Goal: Book appointment/travel/reservation

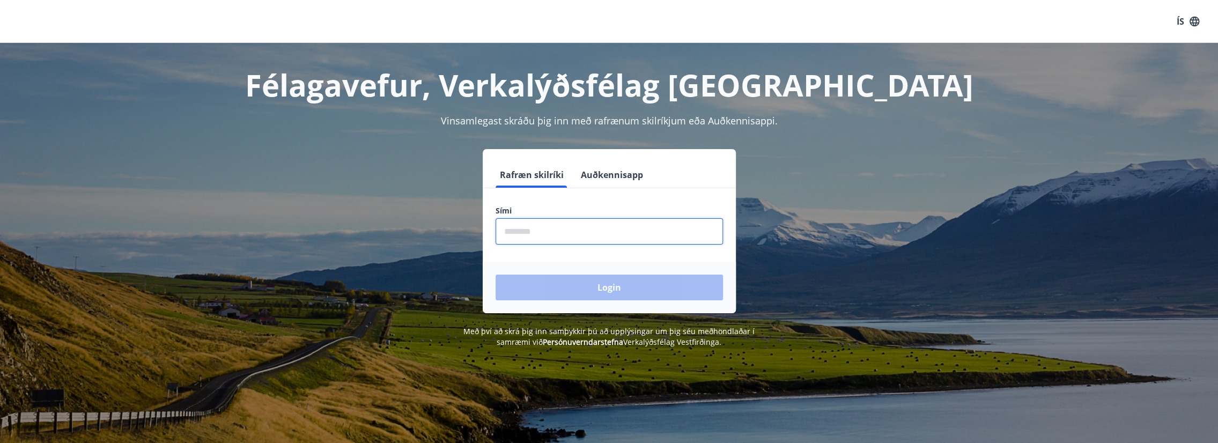
click at [538, 220] on input "phone" at bounding box center [608, 231] width 227 height 26
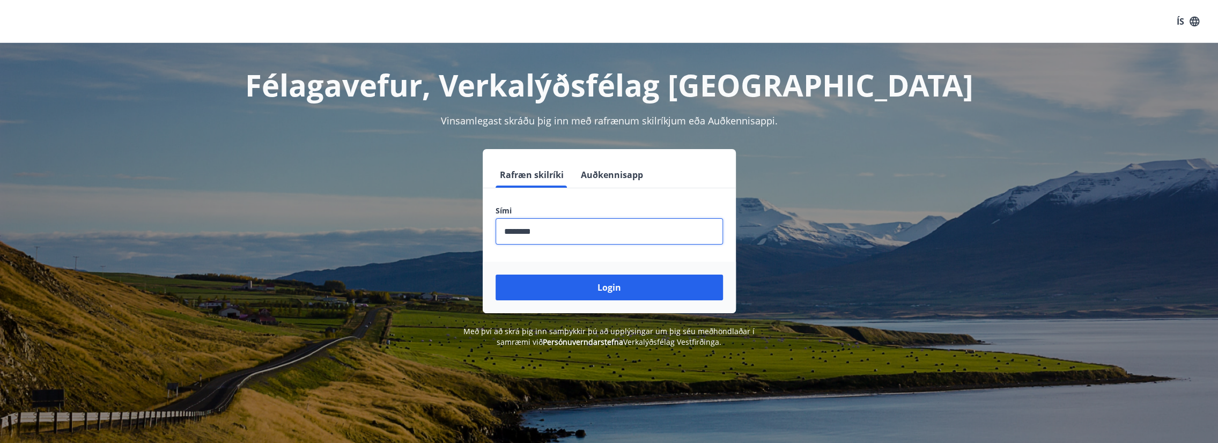
type input "********"
click at [495, 275] on button "Login" at bounding box center [608, 288] width 227 height 26
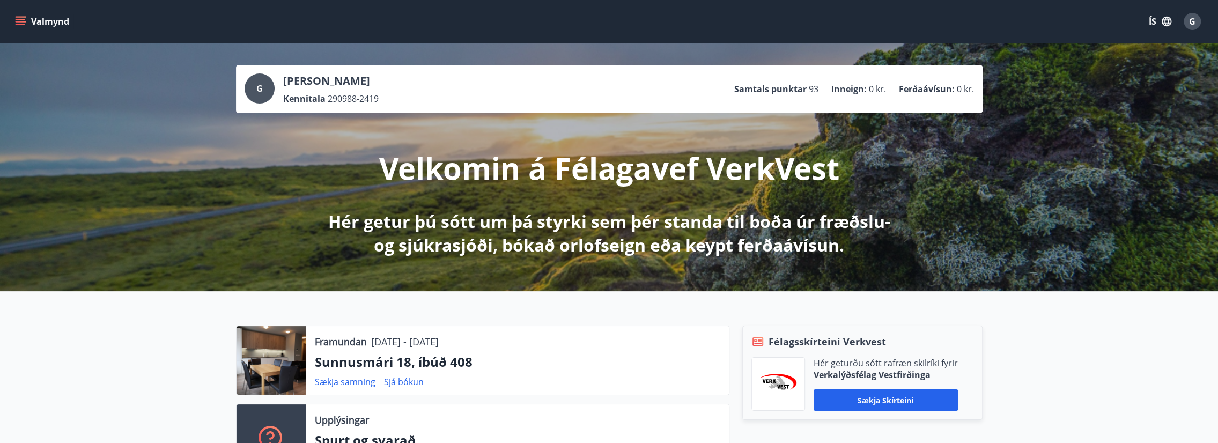
click at [5, 8] on div "Valmynd ÍS G" at bounding box center [609, 21] width 1218 height 43
click at [19, 23] on icon "menu" at bounding box center [20, 21] width 11 height 11
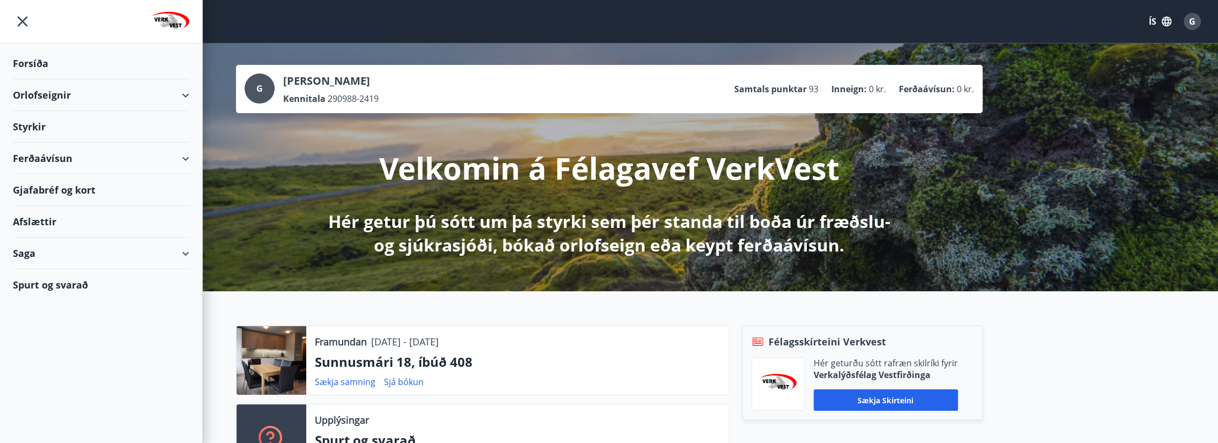
click at [75, 99] on div "Orlofseignir" at bounding box center [101, 95] width 176 height 32
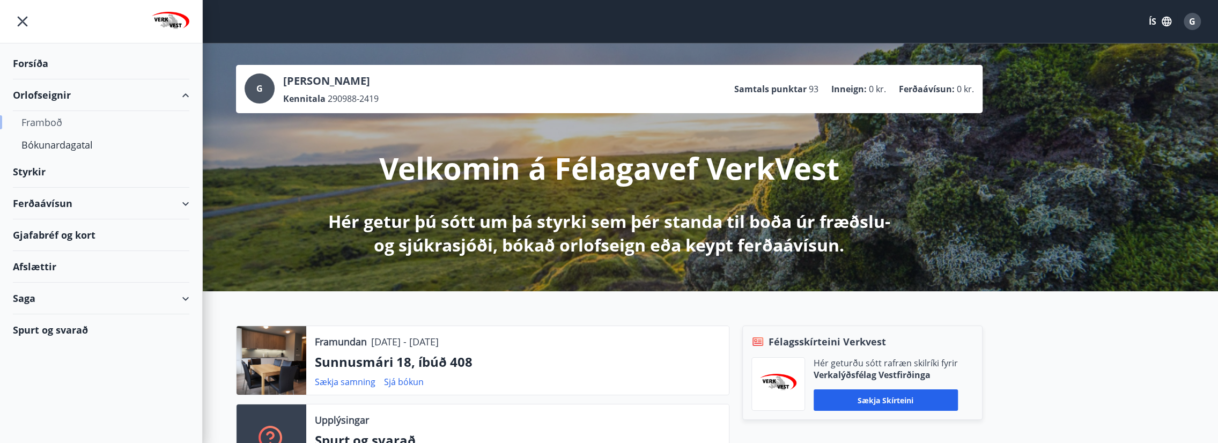
click at [50, 120] on div "Framboð" at bounding box center [100, 122] width 159 height 23
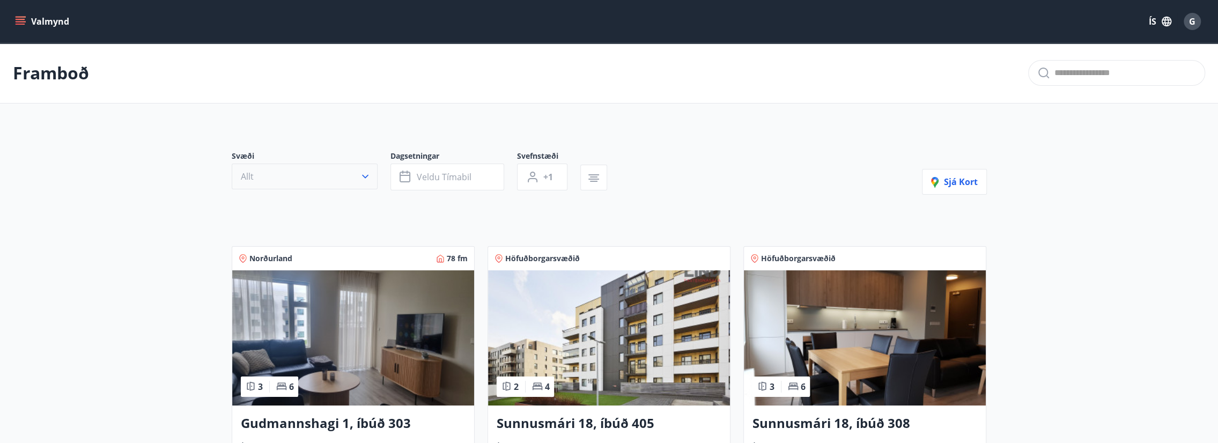
click at [362, 182] on button "Allt" at bounding box center [305, 177] width 146 height 26
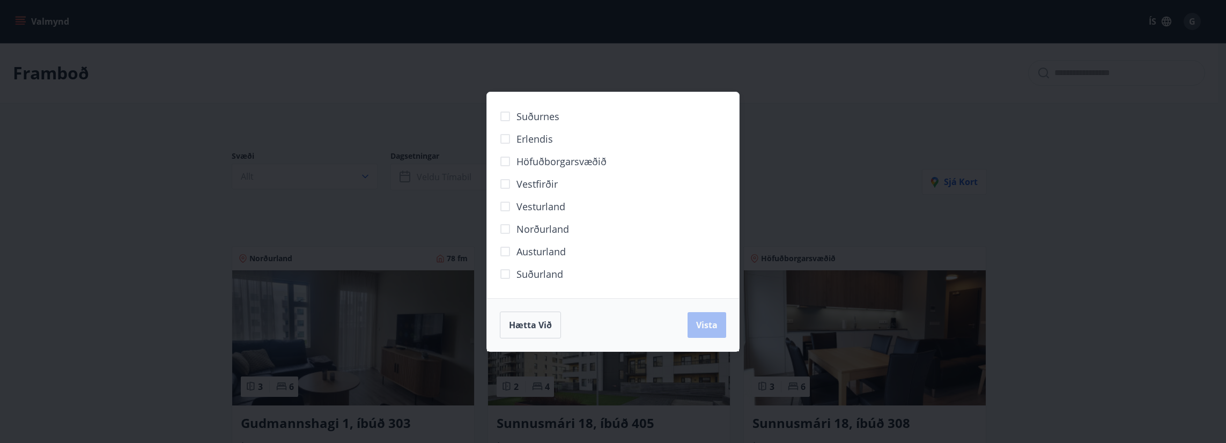
click at [521, 164] on span "Höfuðborgarsvæðið" at bounding box center [561, 161] width 90 height 14
click at [705, 327] on span "Vista" at bounding box center [706, 325] width 21 height 12
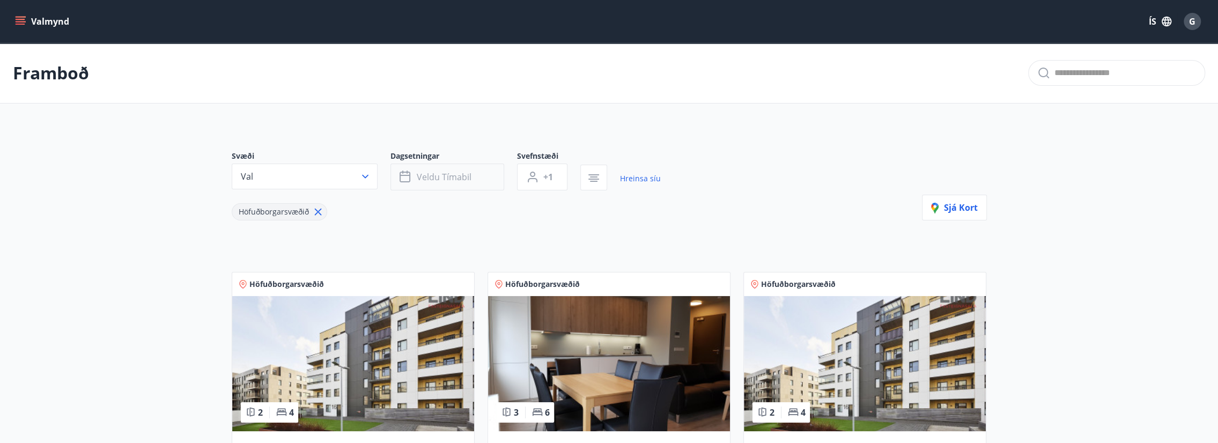
click at [431, 181] on span "Veldu tímabil" at bounding box center [444, 177] width 55 height 12
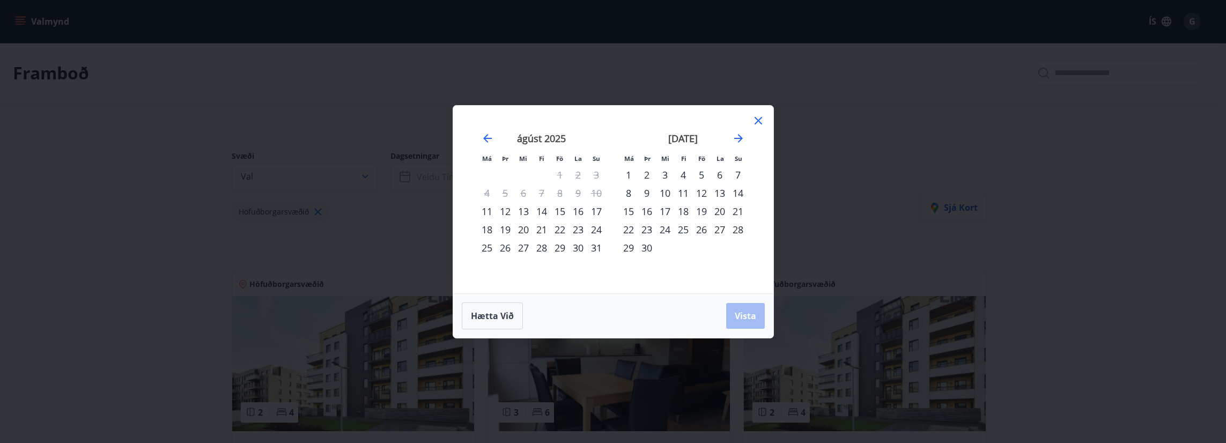
click at [754, 123] on icon at bounding box center [758, 121] width 8 height 8
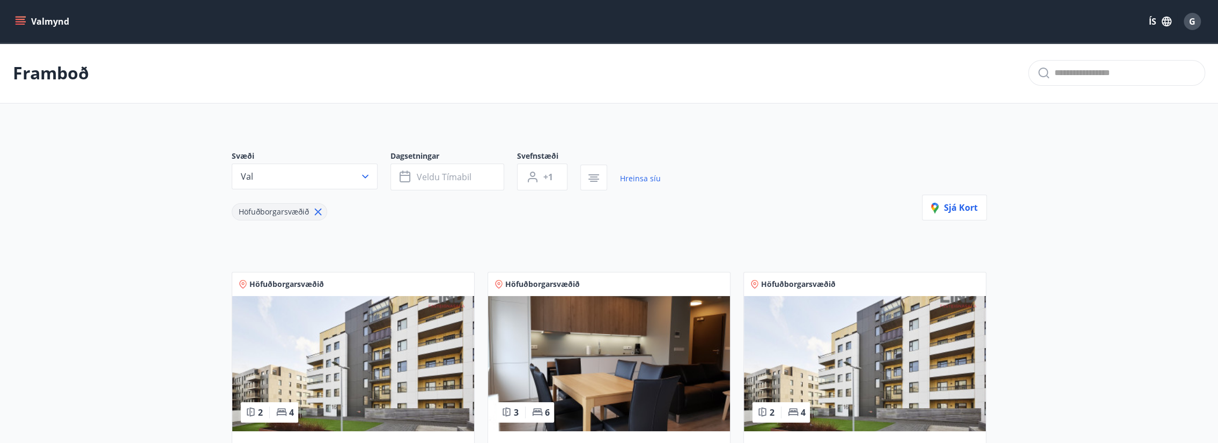
click at [16, 17] on icon "menu" at bounding box center [22, 17] width 12 height 1
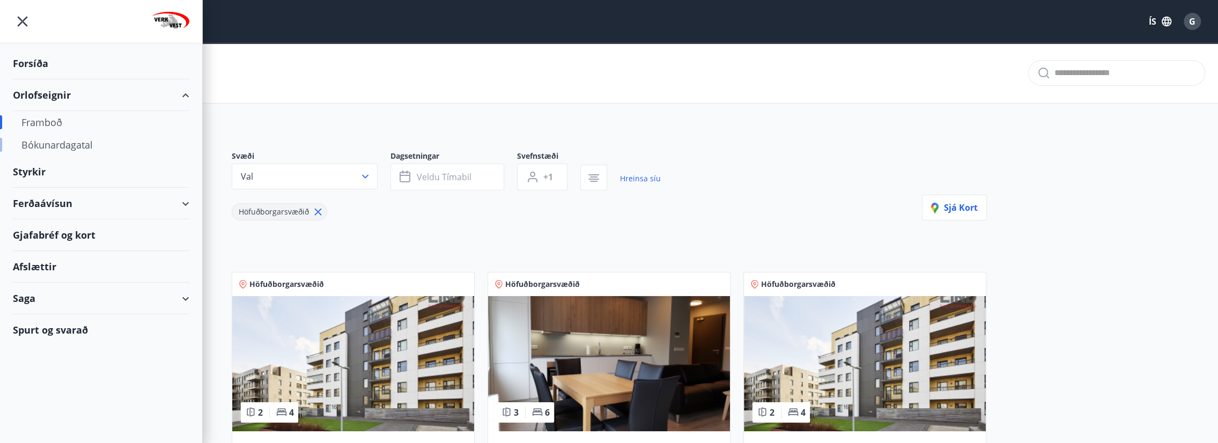
click at [64, 144] on div "Bókunardagatal" at bounding box center [100, 145] width 159 height 23
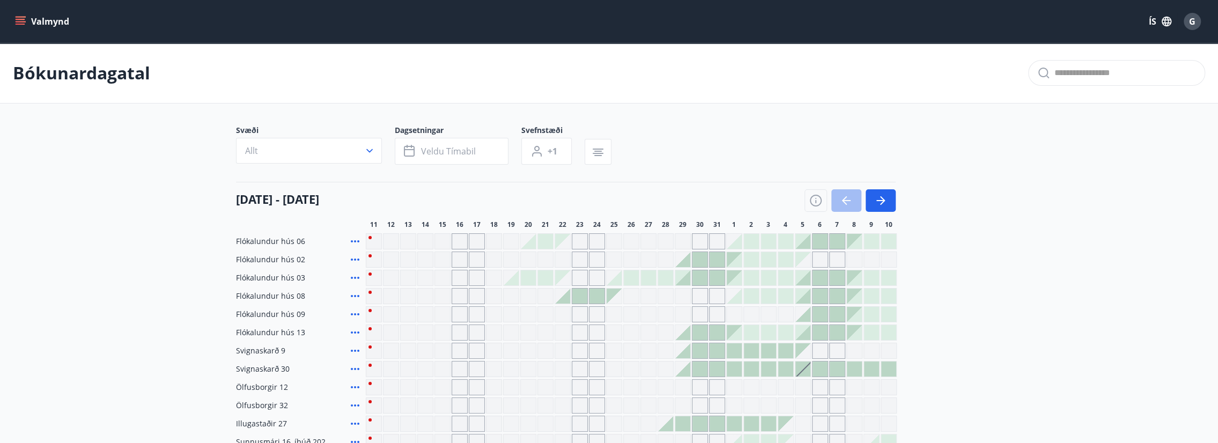
click at [264, 151] on button "Allt" at bounding box center [309, 151] width 146 height 26
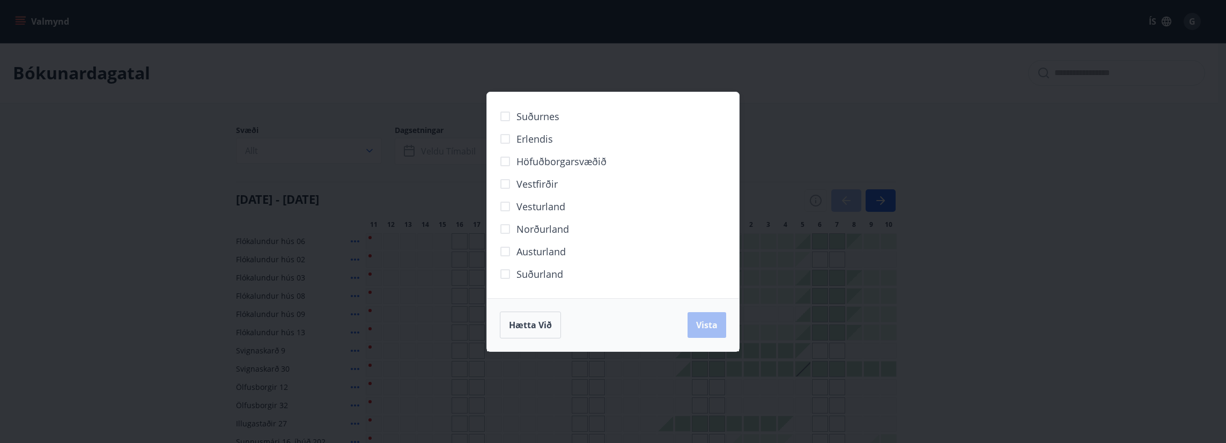
click at [365, 148] on div "Suðurnes Erlendis Höfuðborgarsvæðið [GEOGRAPHIC_DATA] [GEOGRAPHIC_DATA] [GEOGRA…" at bounding box center [613, 221] width 1226 height 443
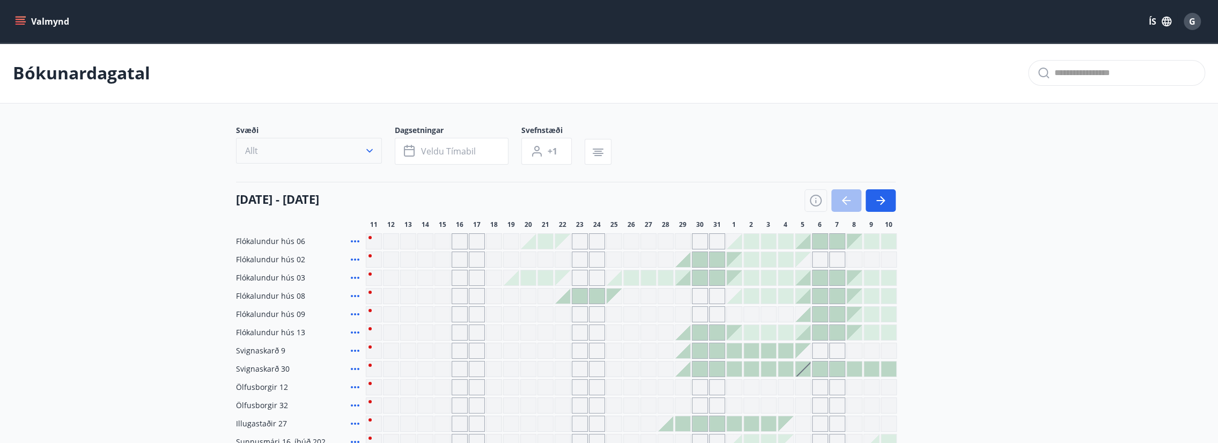
click at [340, 150] on button "Allt" at bounding box center [309, 151] width 146 height 26
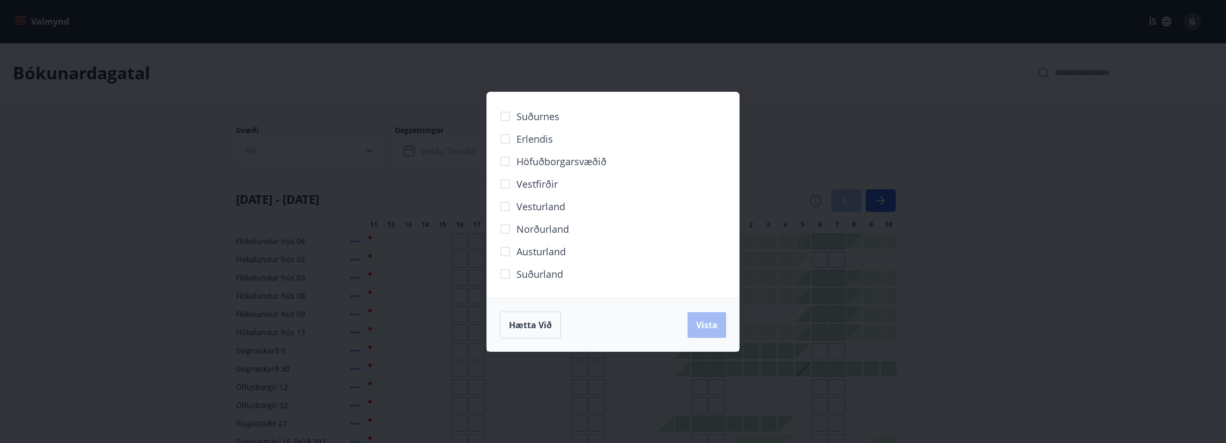
click at [547, 163] on span "Höfuðborgarsvæðið" at bounding box center [561, 161] width 90 height 14
click at [727, 334] on div "Hætta við Vista" at bounding box center [613, 324] width 252 height 53
click at [712, 330] on span "Vista" at bounding box center [706, 325] width 21 height 12
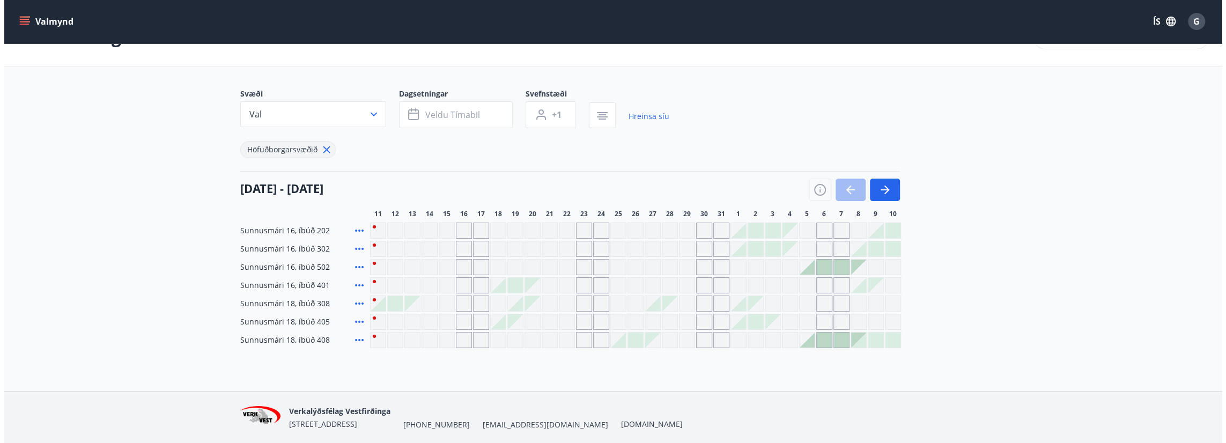
scroll to position [73, 0]
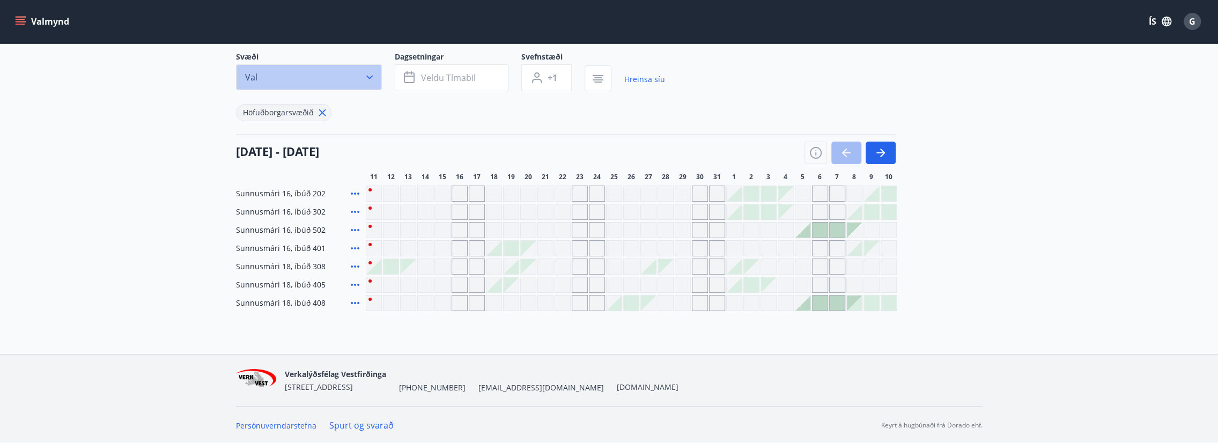
click at [364, 84] on button "Val" at bounding box center [309, 77] width 146 height 26
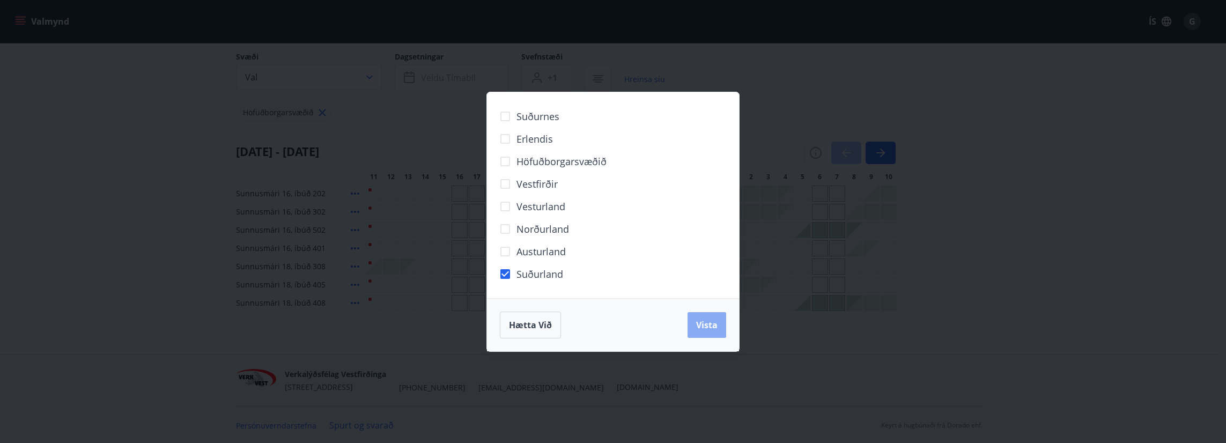
click at [695, 328] on button "Vista" at bounding box center [706, 325] width 39 height 26
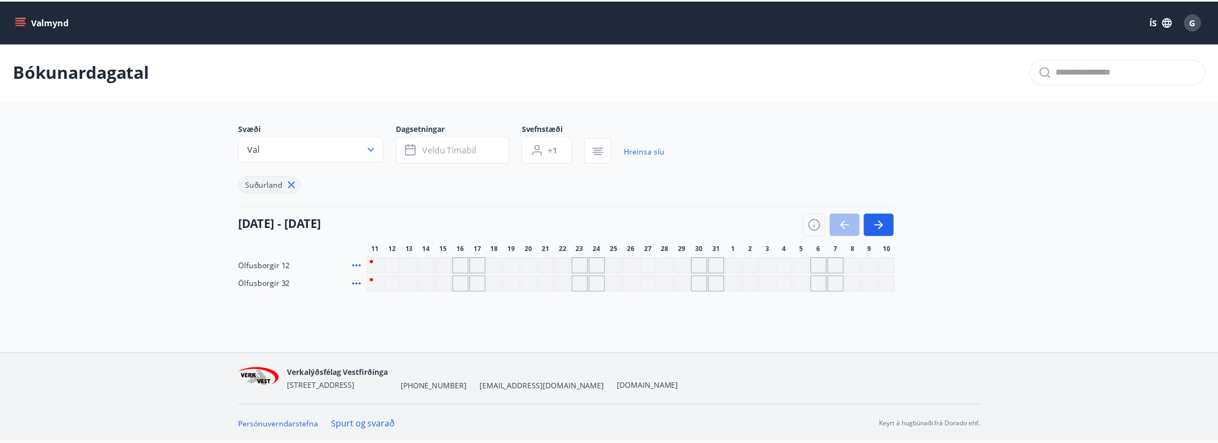
scroll to position [1, 0]
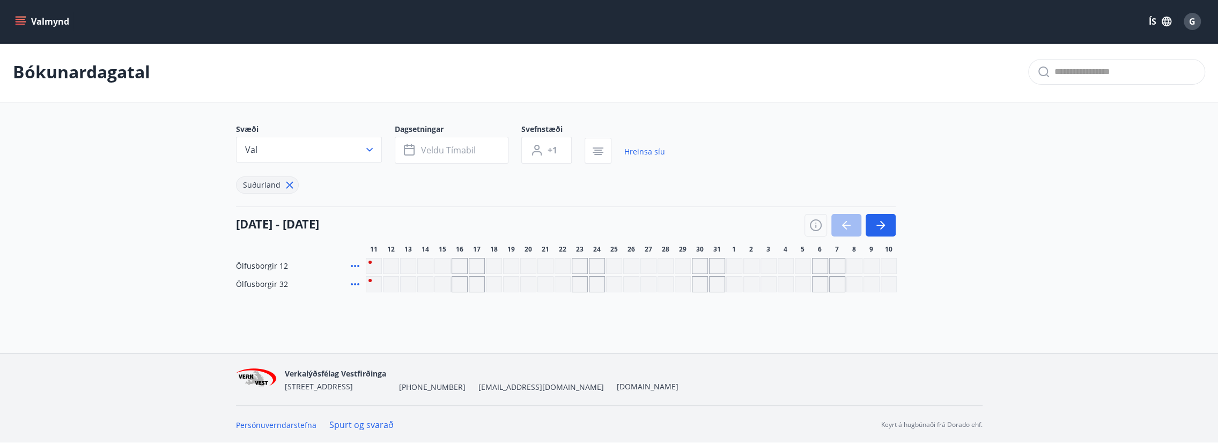
click at [352, 267] on icon at bounding box center [355, 266] width 13 height 13
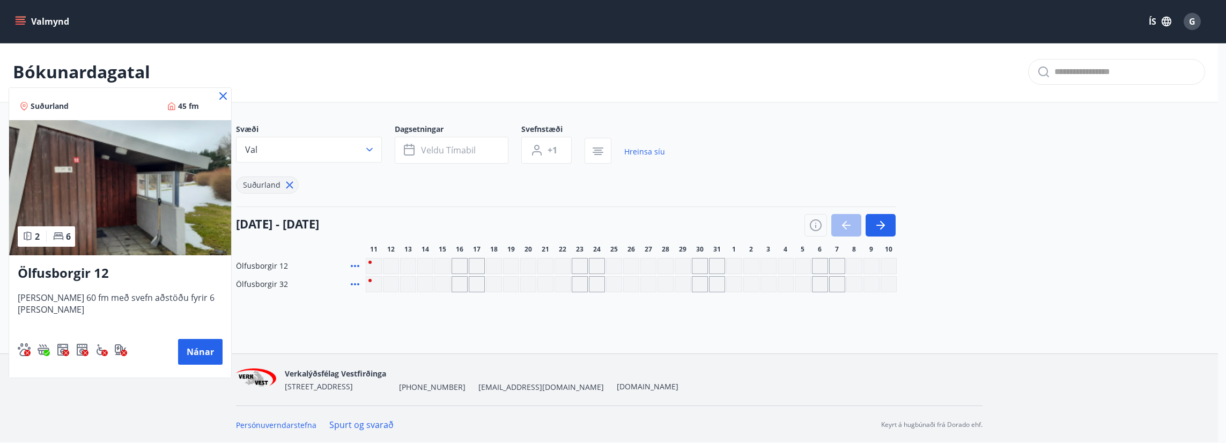
click at [223, 94] on icon at bounding box center [223, 96] width 13 height 13
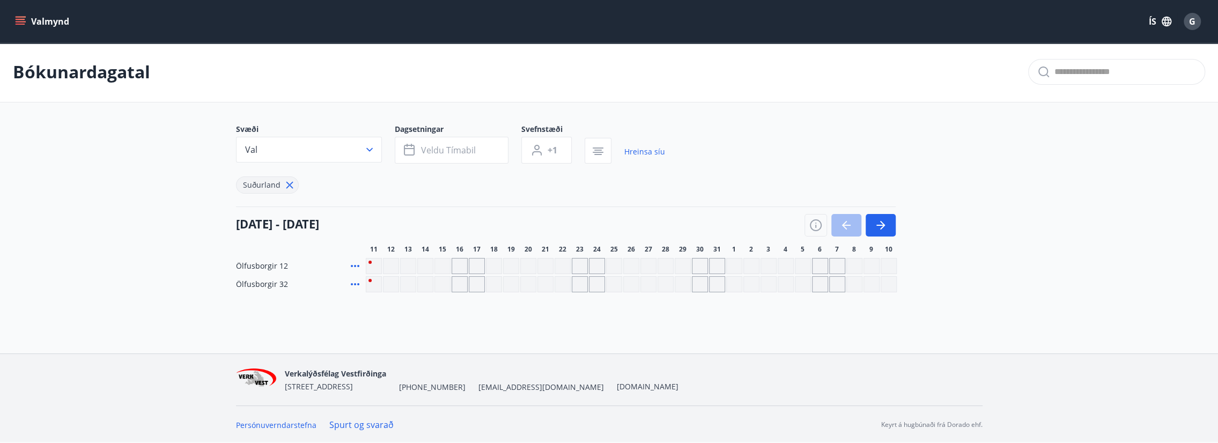
click at [843, 225] on div at bounding box center [849, 225] width 91 height 23
click at [885, 224] on icon "button" at bounding box center [880, 225] width 13 height 13
click at [853, 228] on button "button" at bounding box center [846, 225] width 30 height 23
click at [284, 188] on icon at bounding box center [290, 186] width 12 height 12
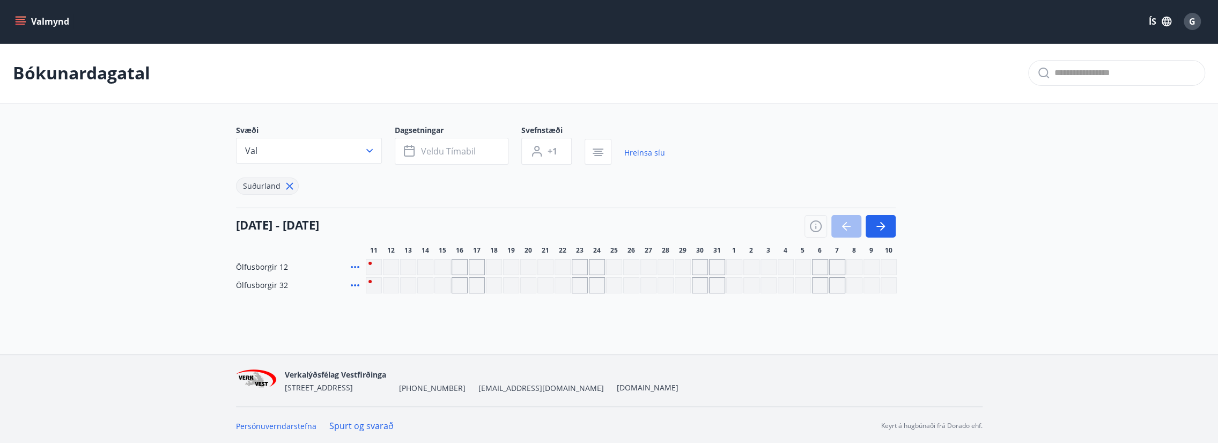
click at [369, 152] on icon "button" at bounding box center [369, 151] width 6 height 4
click at [259, 153] on div "Suðurnes Erlendis Höfuðborgarsvæðið [GEOGRAPHIC_DATA] [GEOGRAPHIC_DATA] [GEOGRA…" at bounding box center [609, 221] width 1218 height 443
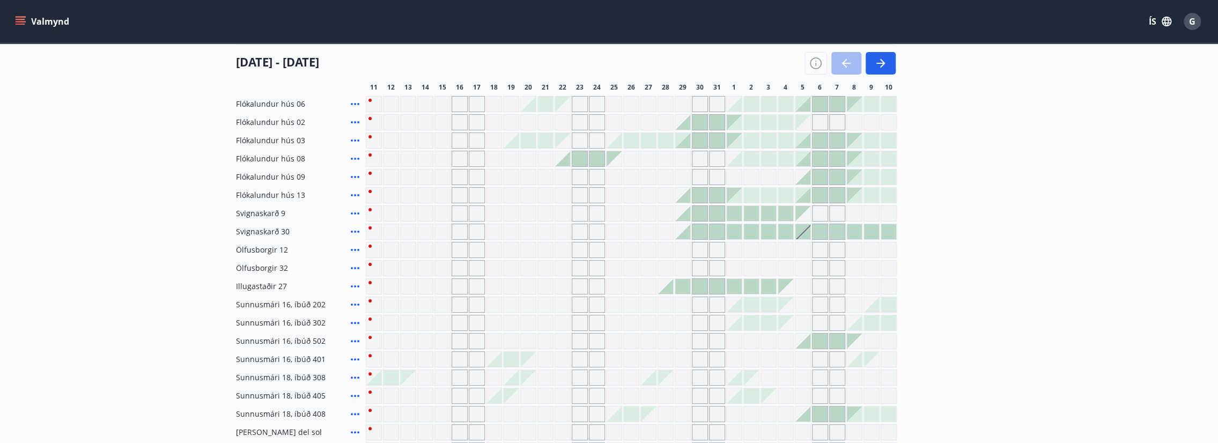
scroll to position [161, 0]
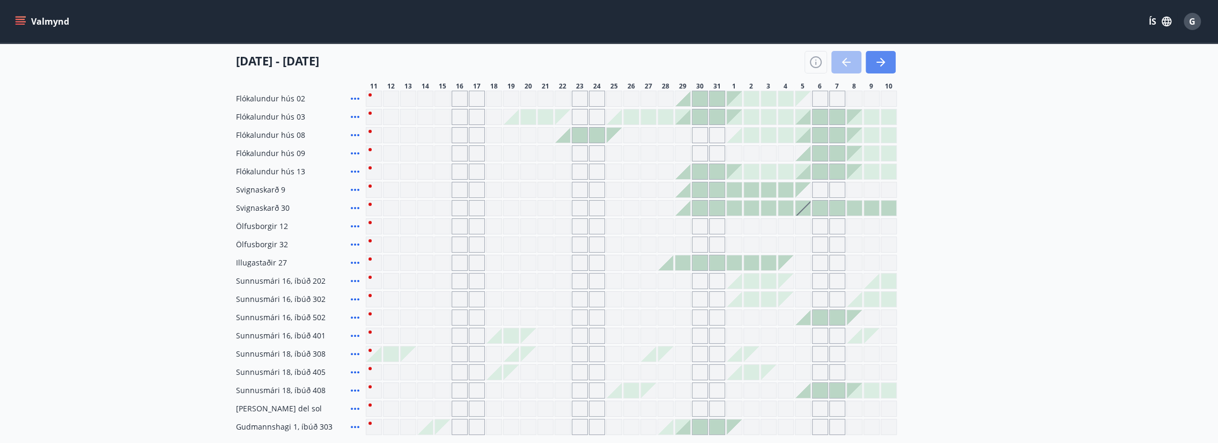
click at [878, 68] on icon "button" at bounding box center [880, 62] width 13 height 13
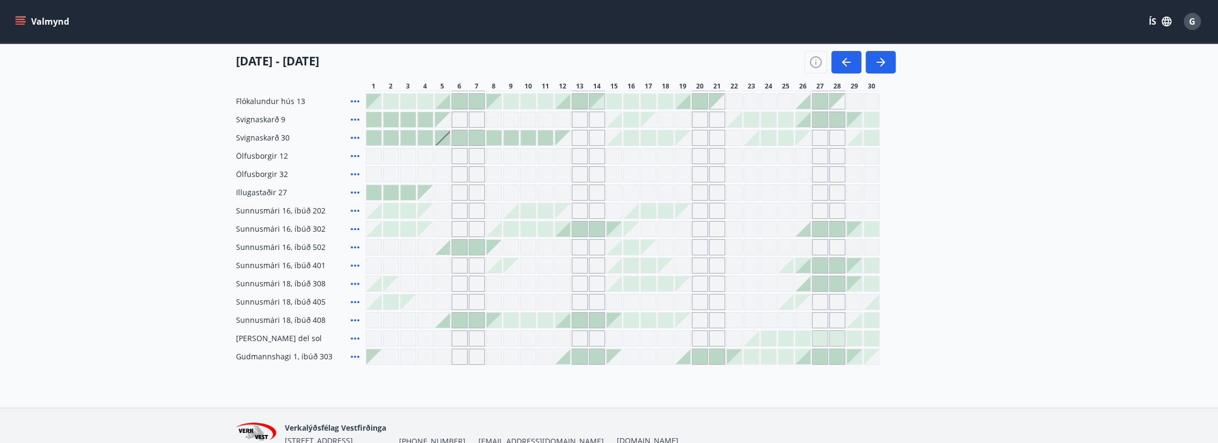
scroll to position [214, 0]
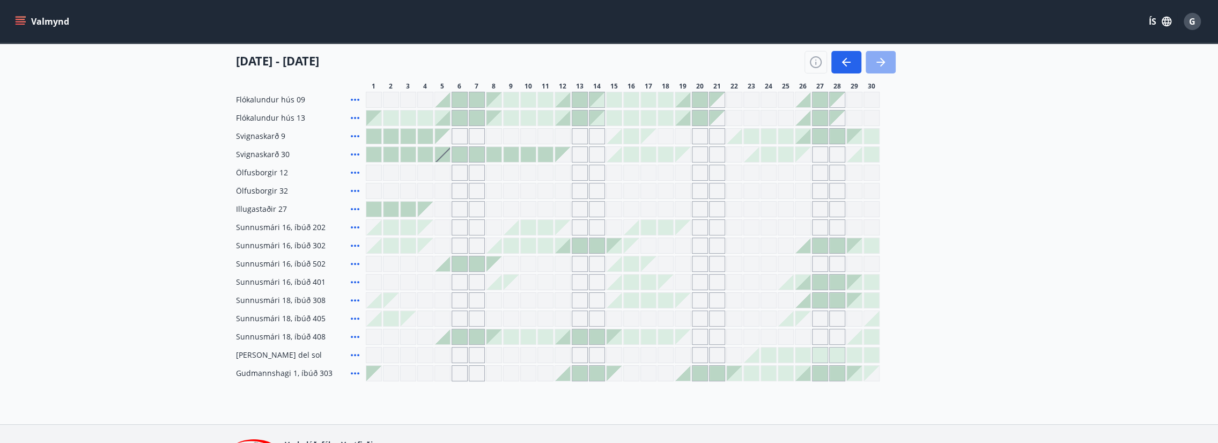
click at [883, 65] on icon "button" at bounding box center [880, 62] width 13 height 13
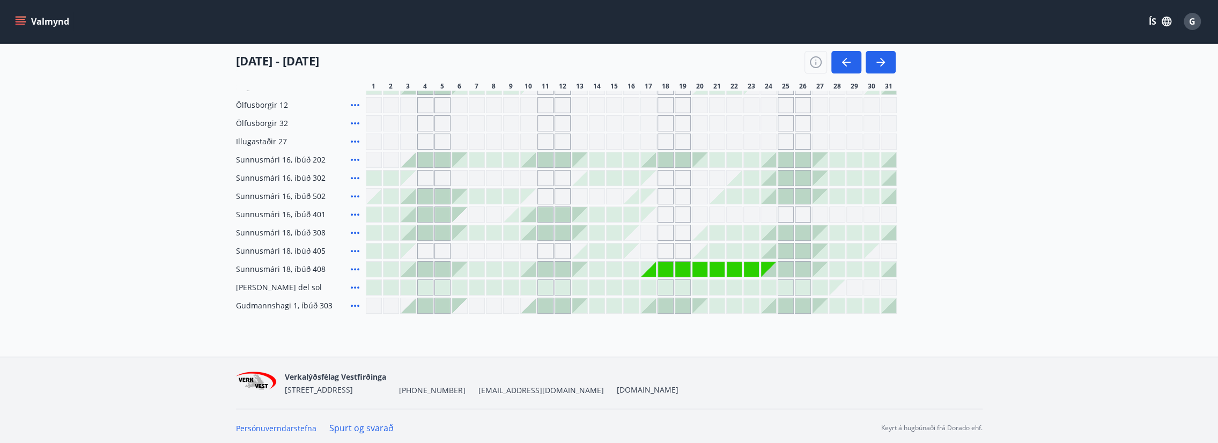
scroll to position [285, 0]
click at [647, 270] on div "Gráir dagar eru ekki bókanlegir" at bounding box center [648, 266] width 15 height 15
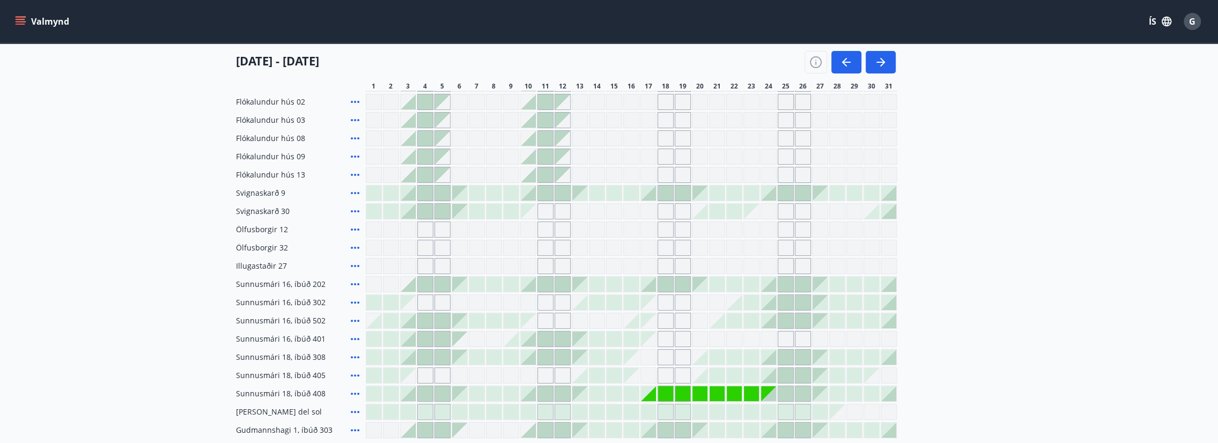
scroll to position [231, 0]
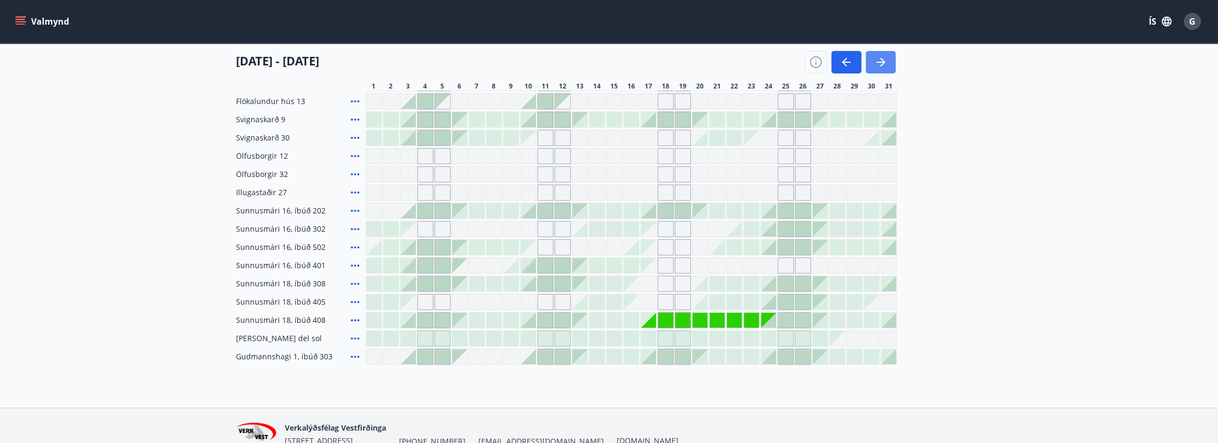
click at [874, 56] on icon "button" at bounding box center [880, 62] width 13 height 13
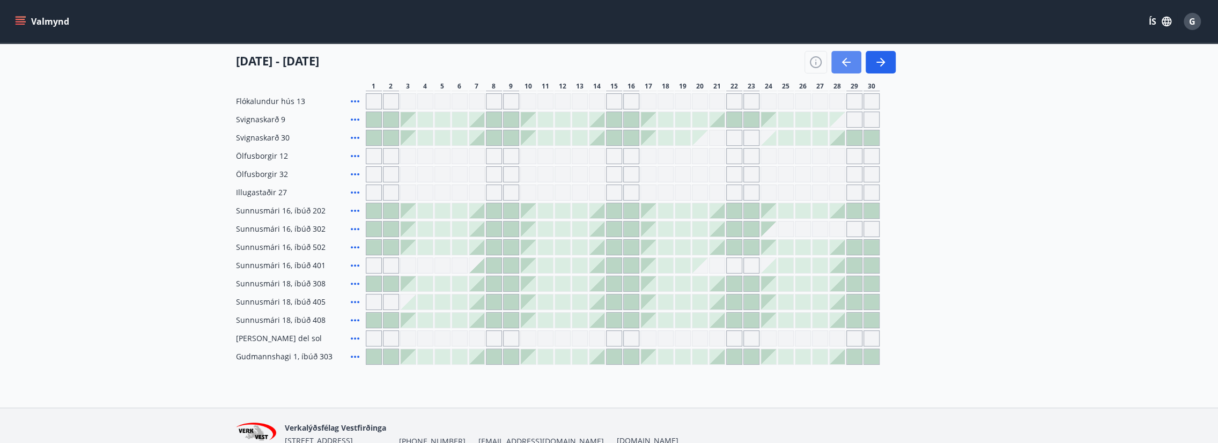
click at [850, 66] on icon "button" at bounding box center [846, 62] width 13 height 13
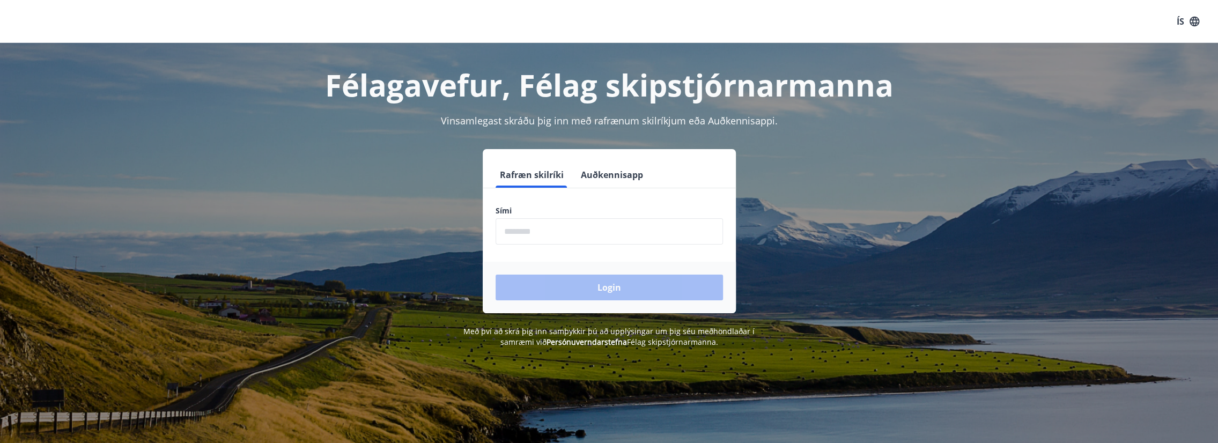
drag, startPoint x: 18, startPoint y: 0, endPoint x: 396, endPoint y: 67, distance: 383.4
click at [145, 125] on div "Félagavefur, Félag skipstjórnarmanna Vinsamlegast skráðu þig inn með rafrænum s…" at bounding box center [609, 195] width 1218 height 305
click at [543, 232] on input "phone" at bounding box center [608, 231] width 227 height 26
click at [545, 231] on input "phone" at bounding box center [608, 231] width 227 height 26
click at [573, 231] on input "phone" at bounding box center [608, 231] width 227 height 26
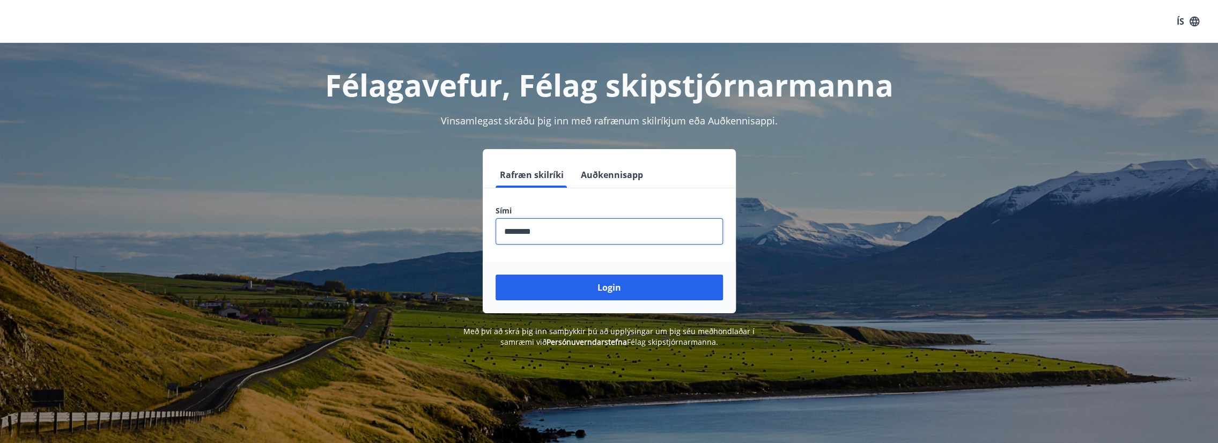
type input "********"
click at [495, 275] on button "Login" at bounding box center [608, 288] width 227 height 26
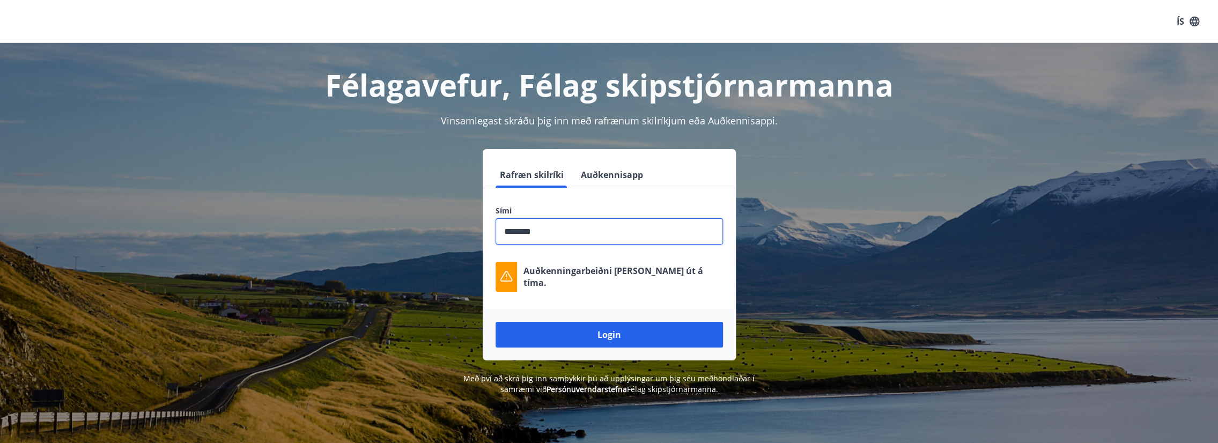
click at [642, 303] on form "Rafræn skilríki Auðkennisapp Sími ​ Auðkenningarbeiðni rann út á tíma. Login" at bounding box center [609, 261] width 253 height 198
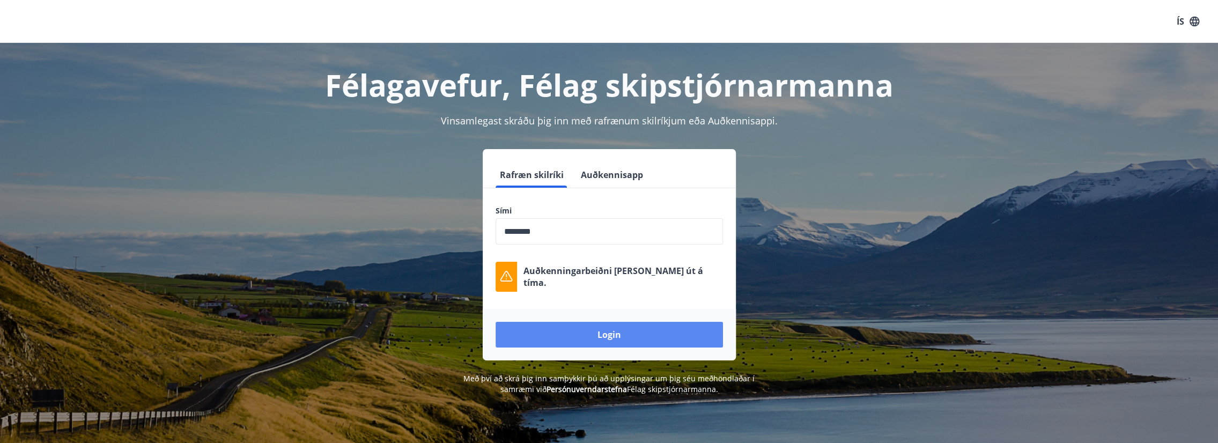
click at [620, 337] on button "Login" at bounding box center [608, 335] width 227 height 26
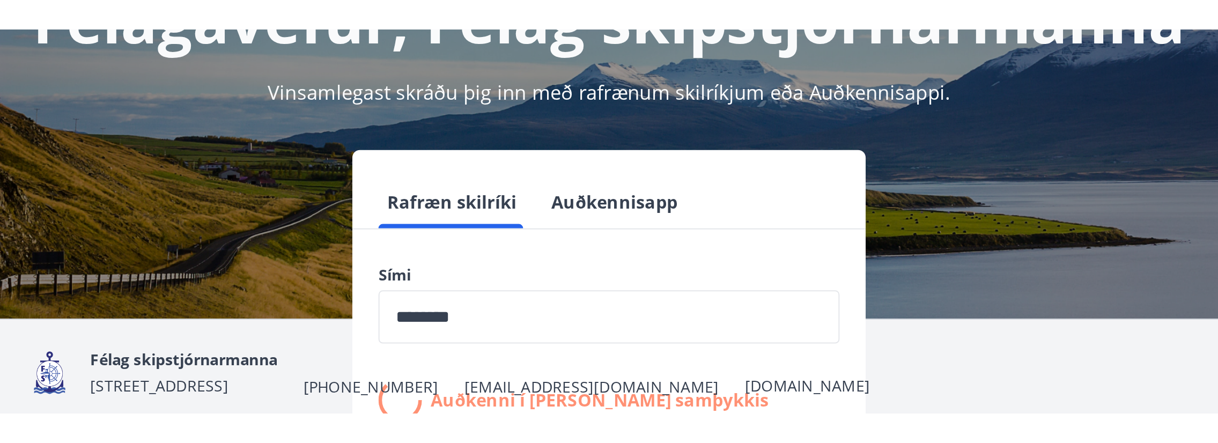
scroll to position [89, 0]
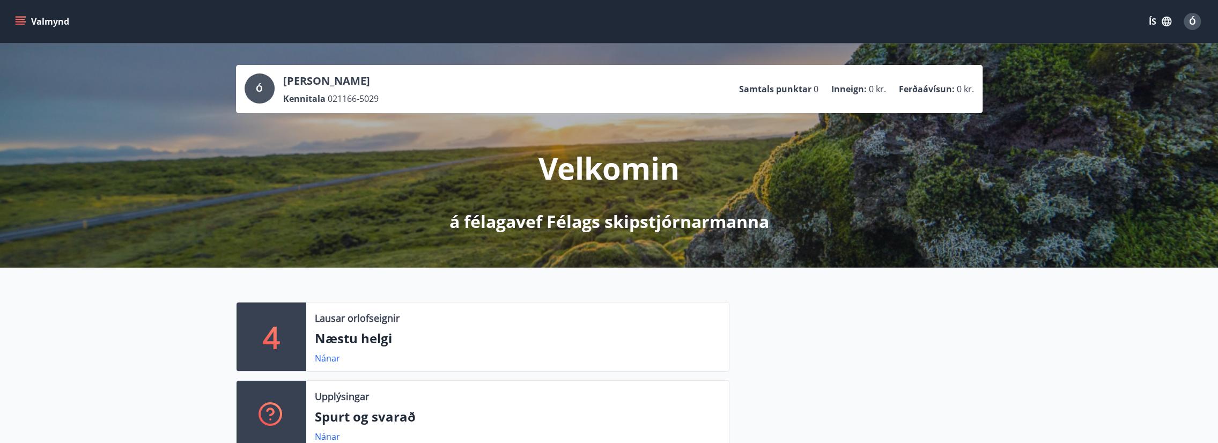
click at [13, 22] on button "Valmynd" at bounding box center [43, 21] width 61 height 19
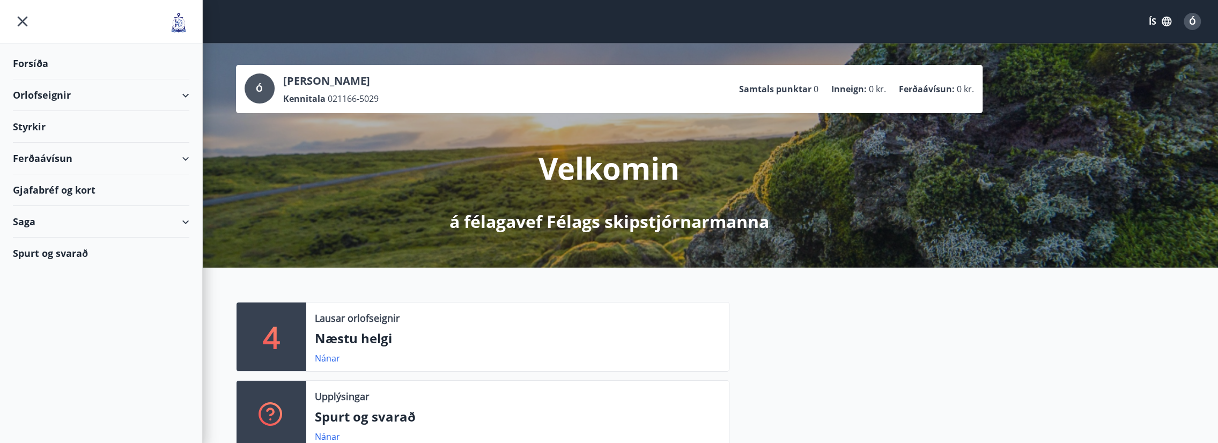
click at [59, 95] on div "Orlofseignir" at bounding box center [101, 95] width 176 height 32
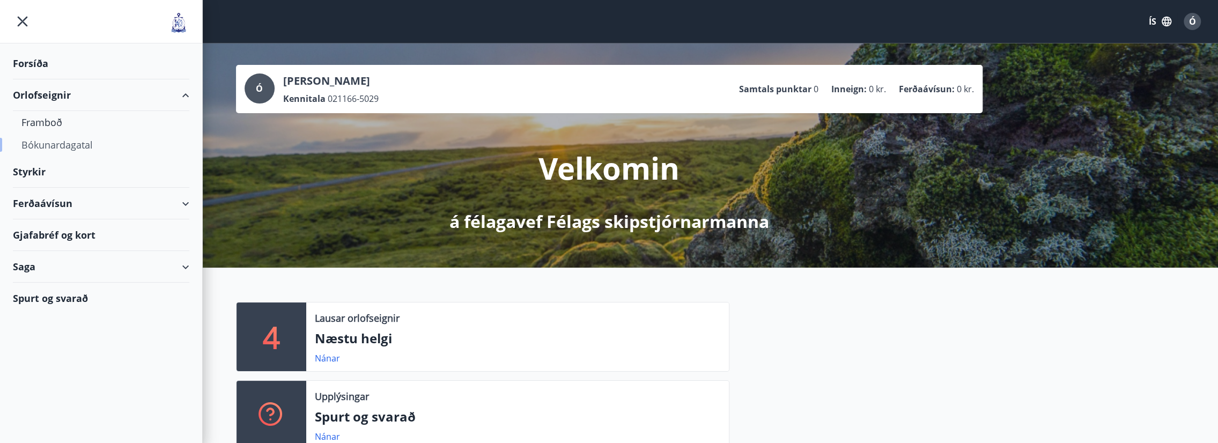
click at [61, 146] on div "Bókunardagatal" at bounding box center [100, 145] width 159 height 23
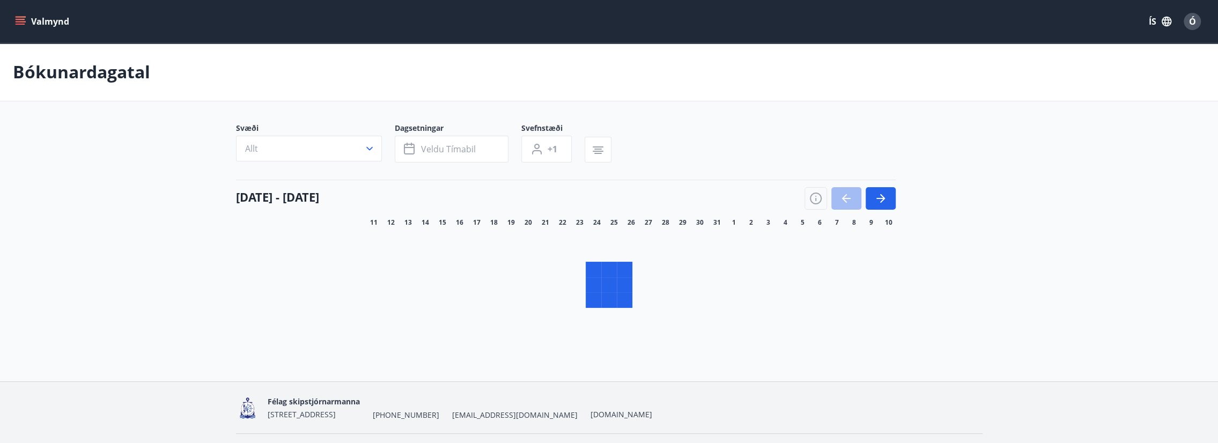
click at [358, 146] on button "Allt" at bounding box center [309, 149] width 146 height 26
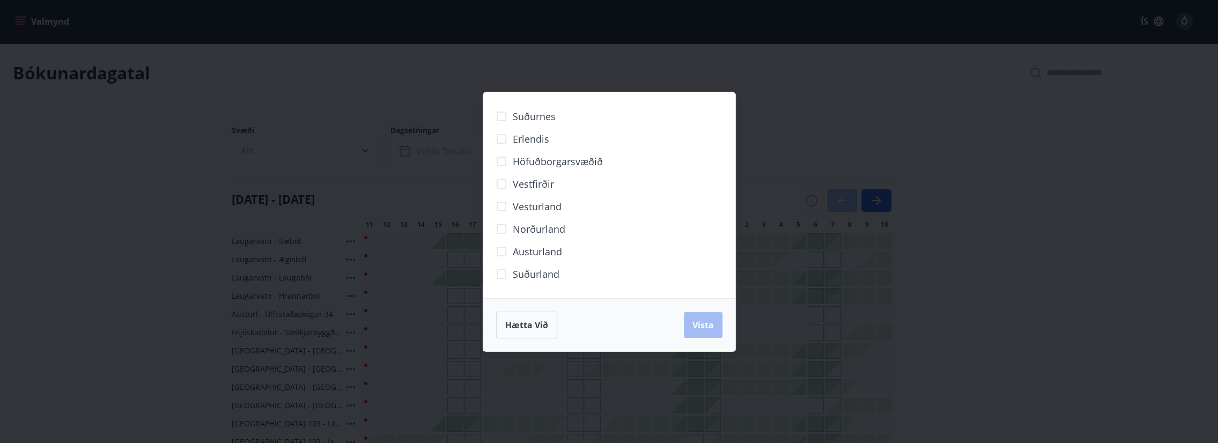
click at [371, 152] on div "Suðurnes Erlendis Höfuðborgarsvæðið [GEOGRAPHIC_DATA] [GEOGRAPHIC_DATA] [GEOGRA…" at bounding box center [609, 221] width 1218 height 443
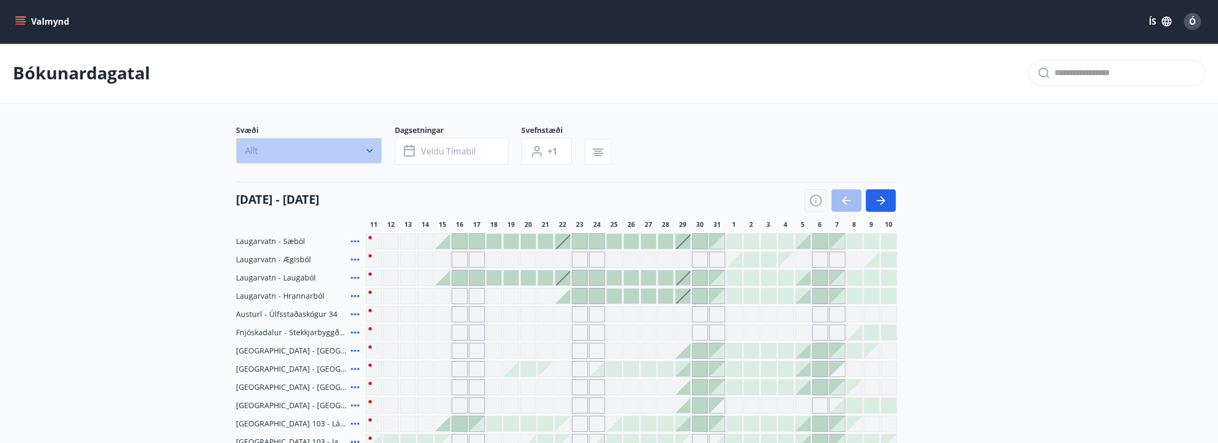
click at [363, 153] on button "Allt" at bounding box center [309, 151] width 146 height 26
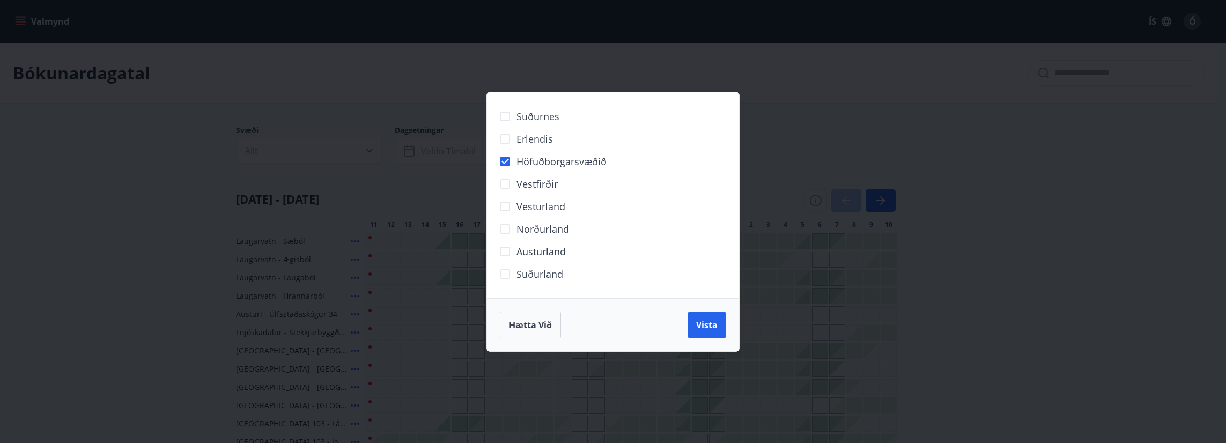
click at [707, 335] on button "Vista" at bounding box center [706, 325] width 39 height 26
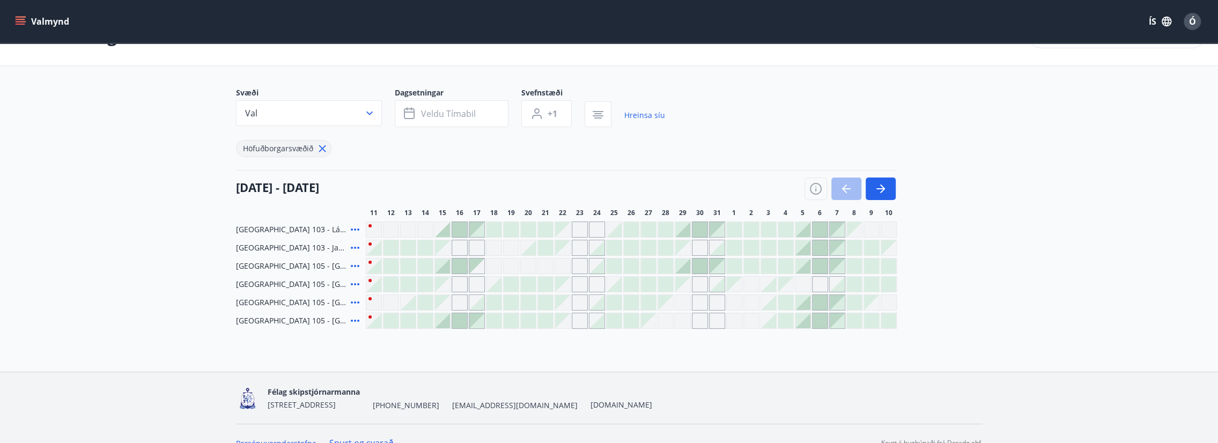
scroll to position [55, 0]
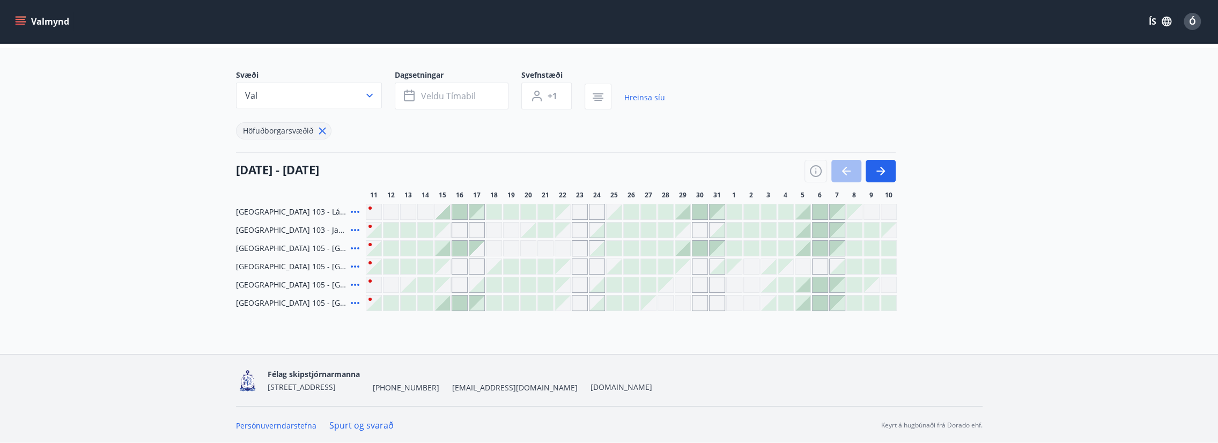
click at [354, 229] on icon at bounding box center [355, 230] width 9 height 2
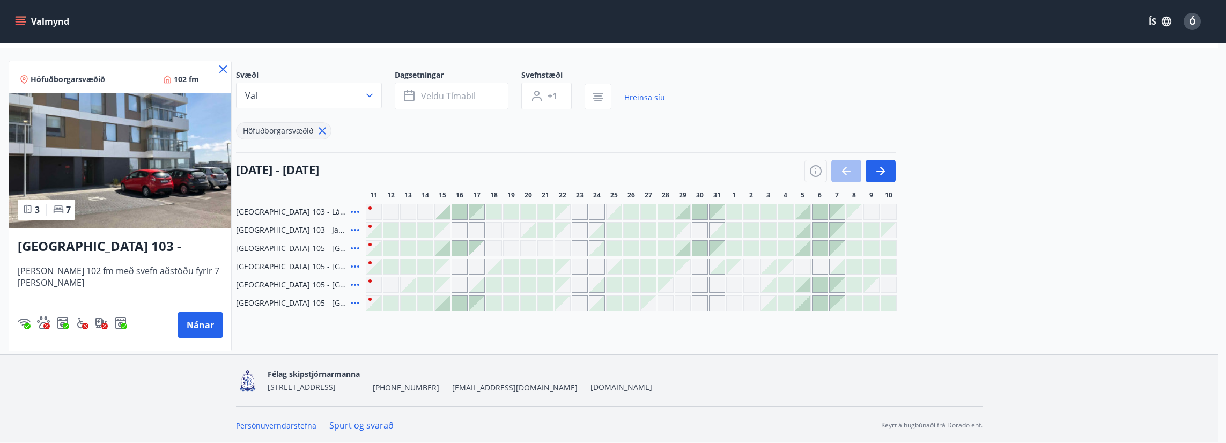
click at [219, 71] on icon at bounding box center [223, 69] width 8 height 8
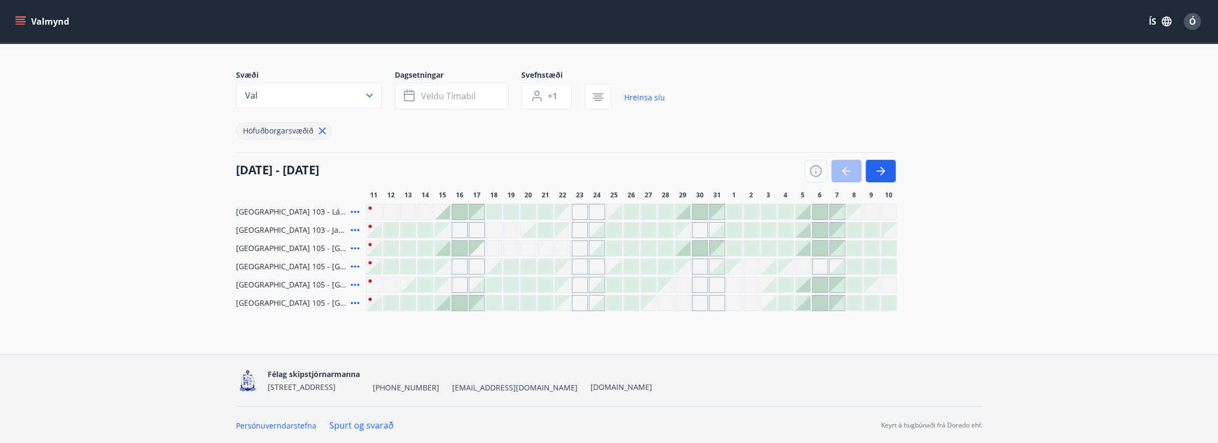
drag, startPoint x: 238, startPoint y: 170, endPoint x: 388, endPoint y: 174, distance: 149.7
click at [388, 174] on div "[DATE] - [DATE]" at bounding box center [566, 167] width 660 height 30
click at [381, 175] on div "[DATE] - [DATE]" at bounding box center [566, 167] width 660 height 30
click at [380, 173] on div "[DATE] - [DATE]" at bounding box center [566, 167] width 660 height 30
click at [319, 170] on h4 "[DATE] - [DATE]" at bounding box center [277, 169] width 83 height 16
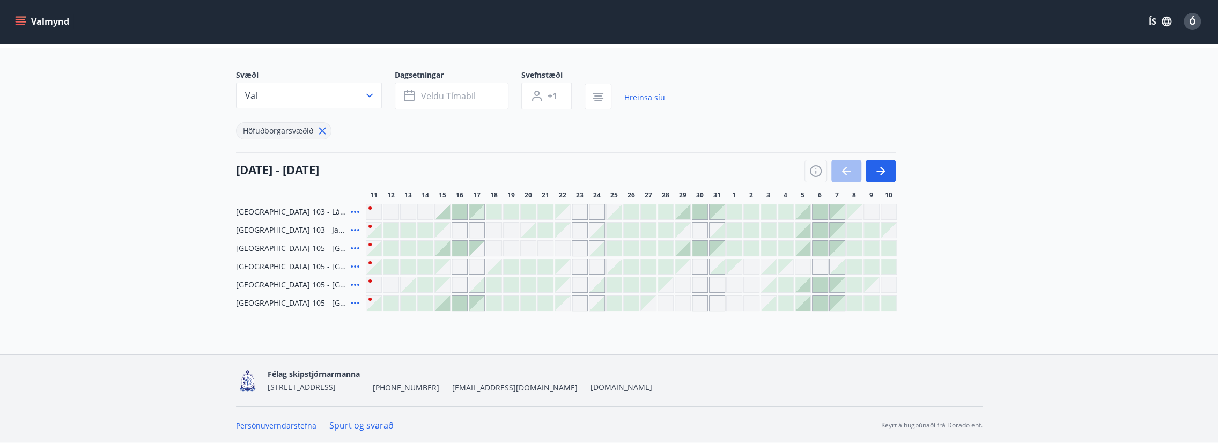
click at [319, 170] on h4 "[DATE] - [DATE]" at bounding box center [277, 169] width 83 height 16
drag, startPoint x: 372, startPoint y: 170, endPoint x: 256, endPoint y: 165, distance: 115.9
click at [319, 170] on h4 "[DATE] - [DATE]" at bounding box center [277, 169] width 83 height 16
click at [254, 165] on h4 "[DATE] - [DATE]" at bounding box center [277, 169] width 83 height 16
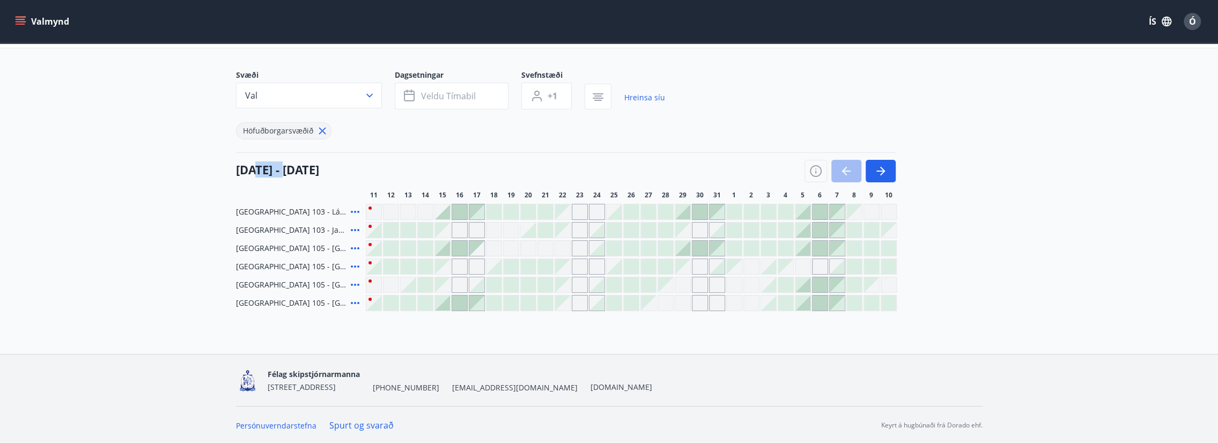
drag, startPoint x: 254, startPoint y: 165, endPoint x: 242, endPoint y: 167, distance: 12.5
click at [254, 165] on h4 "[DATE] - [DATE]" at bounding box center [277, 169] width 83 height 16
click at [242, 167] on h4 "[DATE] - [DATE]" at bounding box center [277, 169] width 83 height 16
drag, startPoint x: 237, startPoint y: 168, endPoint x: 402, endPoint y: 176, distance: 165.4
click at [402, 176] on div "[DATE] - [DATE]" at bounding box center [566, 167] width 660 height 30
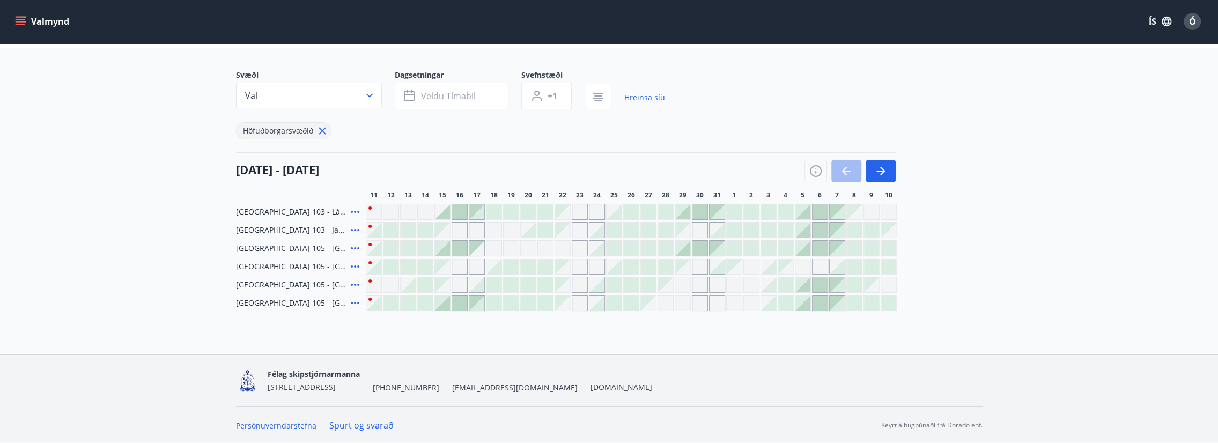
drag, startPoint x: 402, startPoint y: 176, endPoint x: 369, endPoint y: 175, distance: 33.3
click at [319, 175] on h4 "[DATE] - [DATE]" at bounding box center [277, 169] width 83 height 16
click at [319, 169] on h4 "[DATE] - [DATE]" at bounding box center [277, 169] width 83 height 16
drag, startPoint x: 376, startPoint y: 168, endPoint x: 189, endPoint y: 181, distance: 188.1
click at [189, 181] on main "Bókunardagatal Svæði Val Dagsetningar Veldu tímabil Svefnstæði +1 Hreinsa síu H…" at bounding box center [609, 149] width 1218 height 323
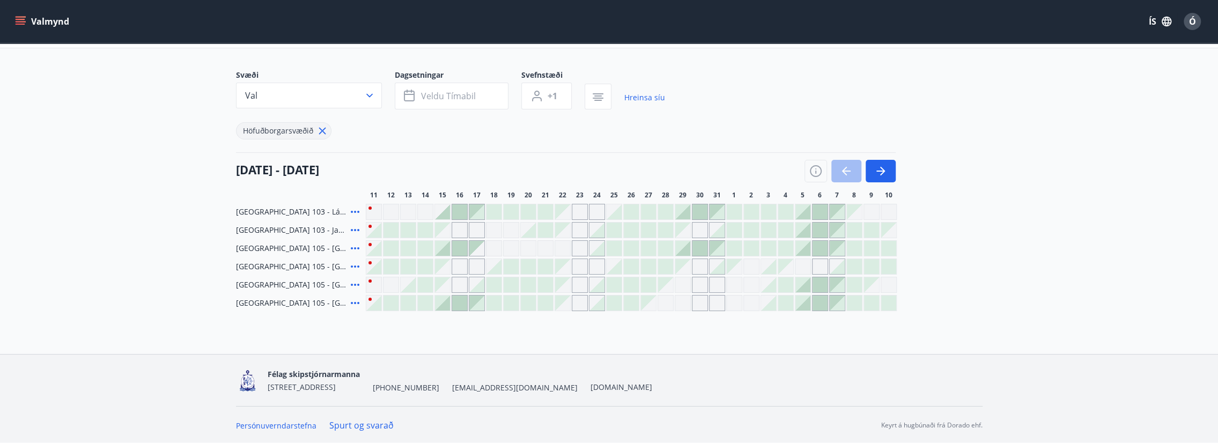
drag, startPoint x: 189, startPoint y: 181, endPoint x: 252, endPoint y: 169, distance: 64.5
click at [252, 169] on h4 "[DATE] - [DATE]" at bounding box center [277, 169] width 83 height 16
click at [245, 169] on h4 "[DATE] - [DATE]" at bounding box center [277, 169] width 83 height 16
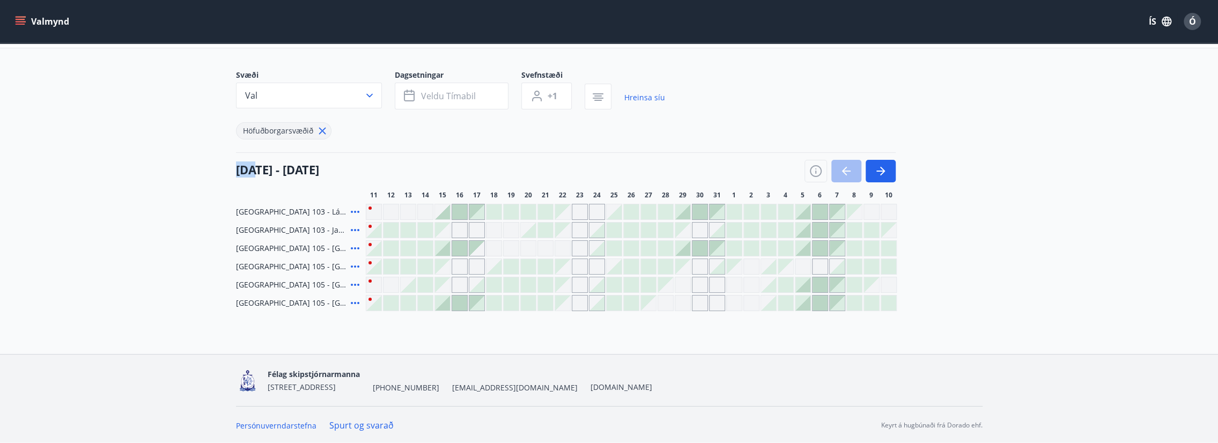
click at [360, 249] on icon at bounding box center [355, 248] width 13 height 13
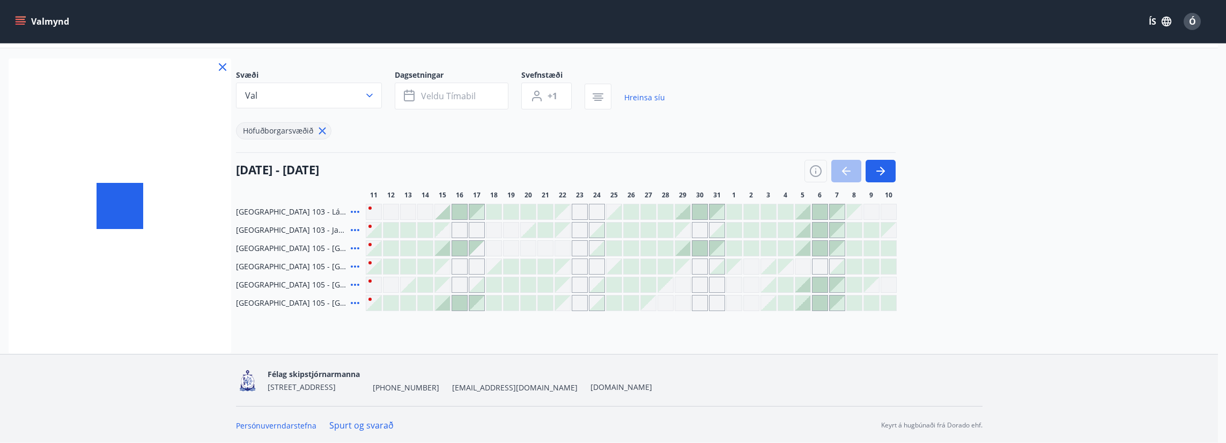
click at [351, 246] on div at bounding box center [613, 221] width 1226 height 443
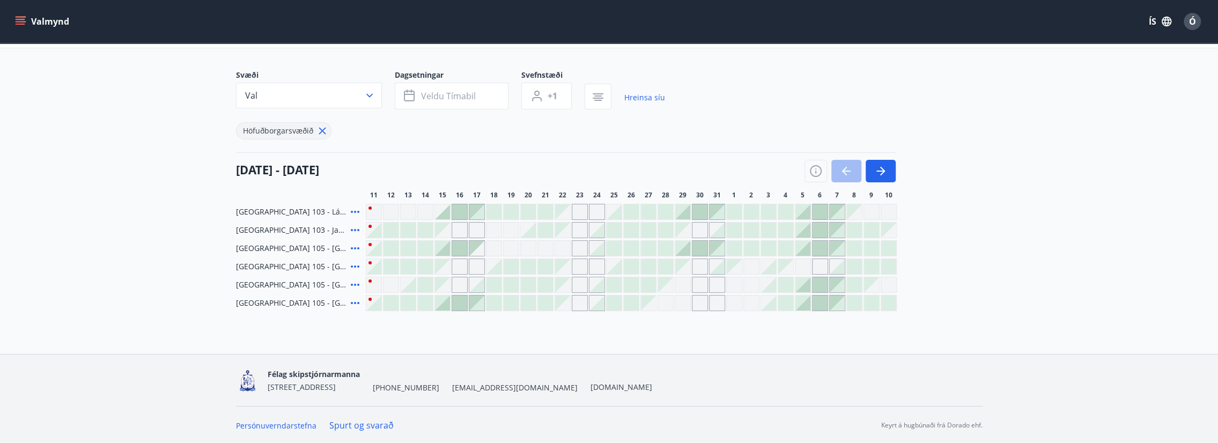
click at [352, 249] on icon at bounding box center [355, 248] width 13 height 13
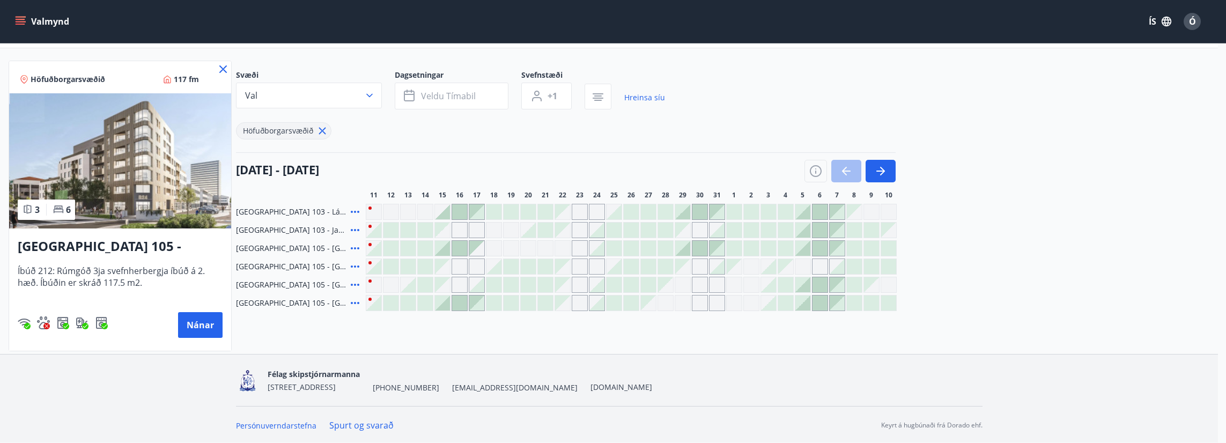
click at [224, 68] on icon at bounding box center [223, 69] width 8 height 8
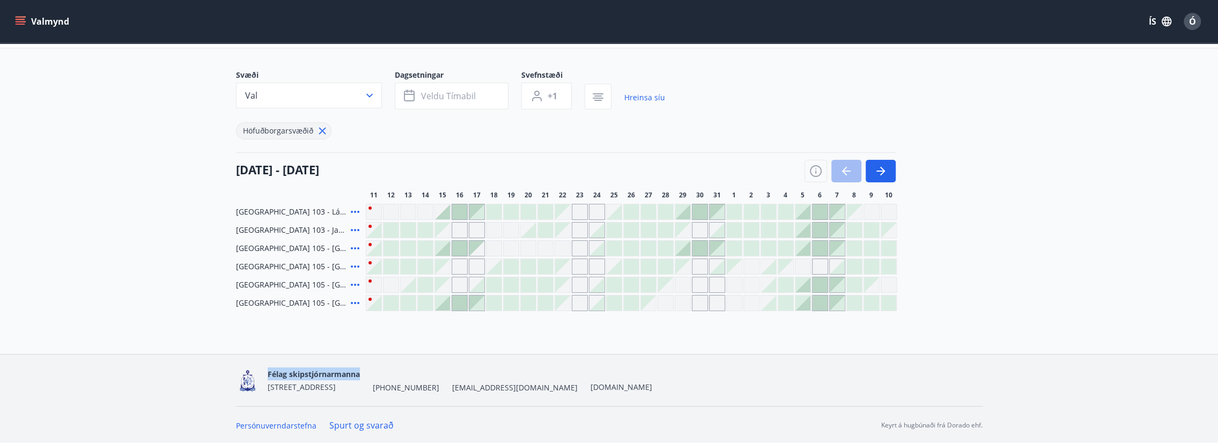
drag, startPoint x: 267, startPoint y: 373, endPoint x: 365, endPoint y: 374, distance: 97.6
click at [360, 374] on div "Félag skipstjórnarmanna" at bounding box center [314, 373] width 92 height 13
drag, startPoint x: 365, startPoint y: 374, endPoint x: 310, endPoint y: 332, distance: 68.5
click at [310, 332] on div "Bókunardagatal Svæði Val Dagsetningar Veldu tímabil Svefnstæði +1 Hreinsa síu H…" at bounding box center [609, 171] width 1218 height 366
drag, startPoint x: 235, startPoint y: 212, endPoint x: 366, endPoint y: 207, distance: 130.9
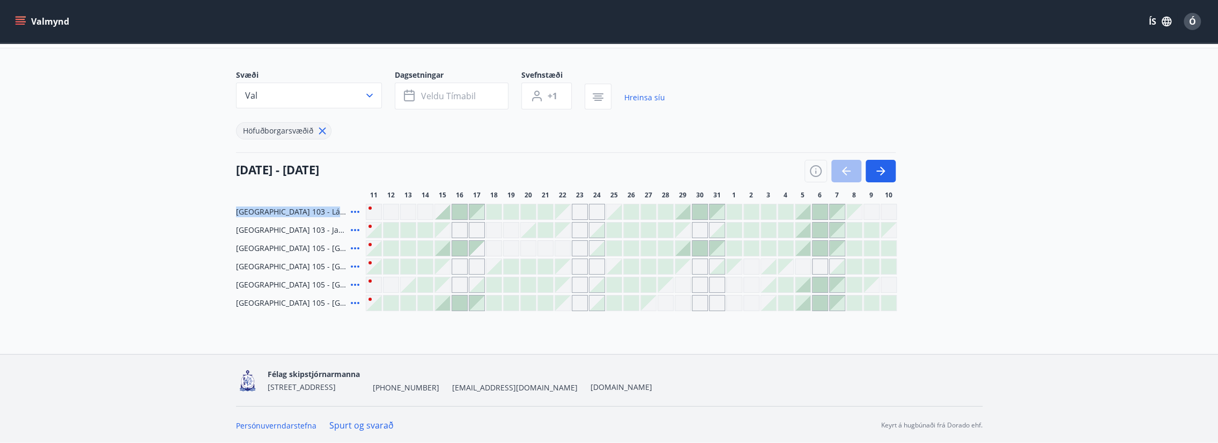
click at [366, 207] on div "Svæði Val Dagsetningar Veldu tímabil Svefnstæði +1 Hreinsa síu Höfuðborgarsvæði…" at bounding box center [609, 190] width 772 height 241
drag, startPoint x: 366, startPoint y: 207, endPoint x: 319, endPoint y: 217, distance: 48.2
click at [326, 225] on div "[GEOGRAPHIC_DATA] 103 - Jaðarleiti 8" at bounding box center [298, 230] width 125 height 16
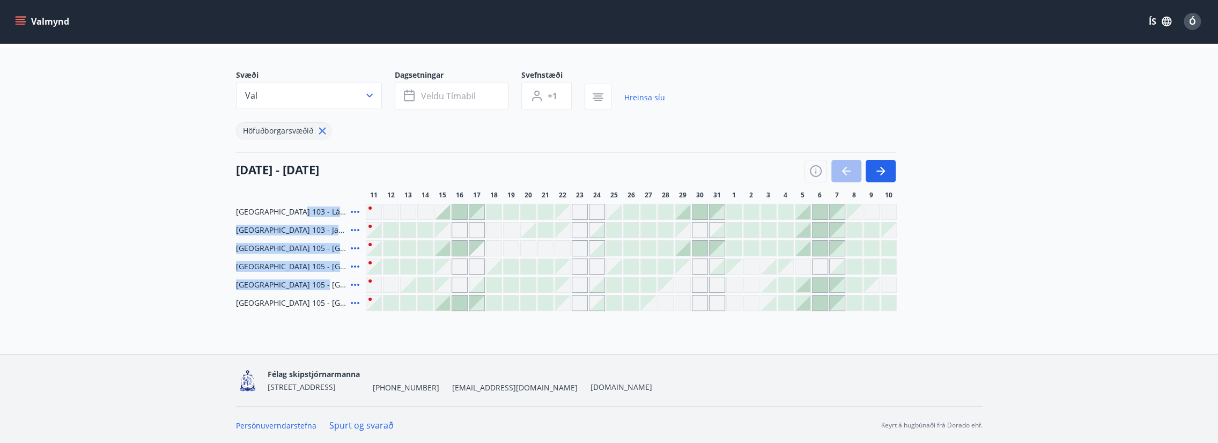
drag, startPoint x: 288, startPoint y: 212, endPoint x: 317, endPoint y: 282, distance: 76.0
click at [317, 282] on div "[GEOGRAPHIC_DATA] 103 - Lágaleiti 3, 308 [GEOGRAPHIC_DATA] 103 - [GEOGRAPHIC_DA…" at bounding box center [609, 257] width 746 height 107
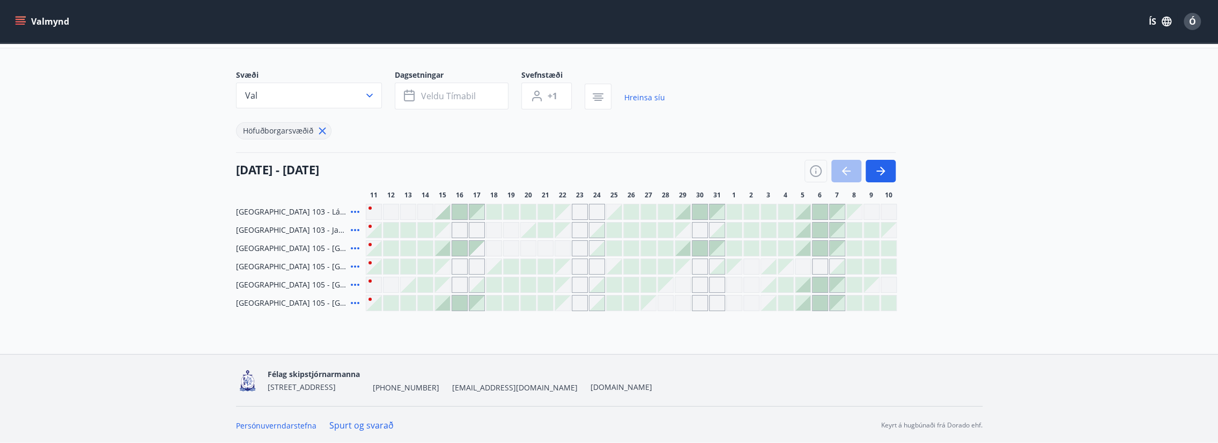
drag, startPoint x: 317, startPoint y: 282, endPoint x: 321, endPoint y: 307, distance: 24.9
click at [320, 307] on span "[GEOGRAPHIC_DATA] 105 - [GEOGRAPHIC_DATA] 24, 413" at bounding box center [291, 303] width 110 height 11
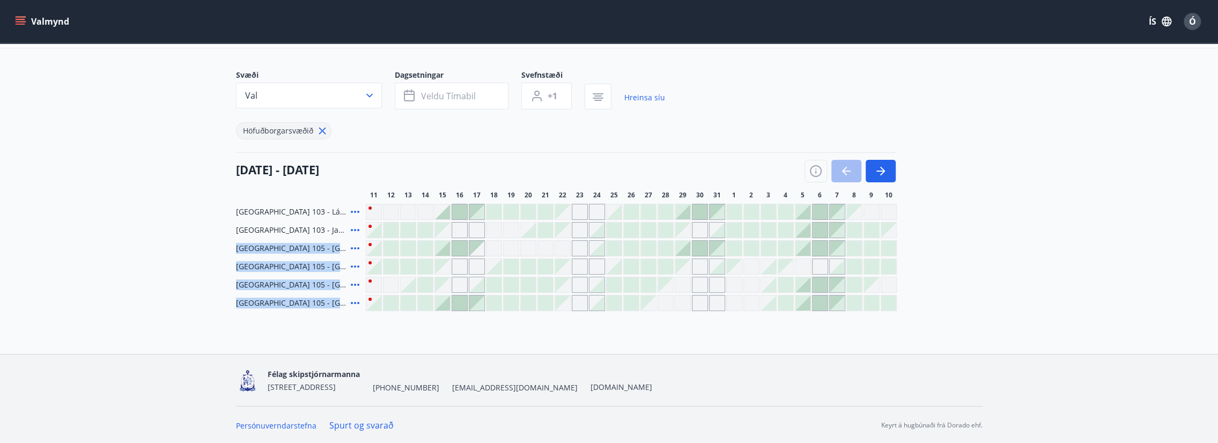
drag, startPoint x: 337, startPoint y: 303, endPoint x: 228, endPoint y: 247, distance: 122.5
click at [228, 247] on div "Svæði Val Dagsetningar Veldu tímabil Svefnstæði +1 Hreinsa síu Höfuðborgarsvæði…" at bounding box center [609, 190] width 772 height 241
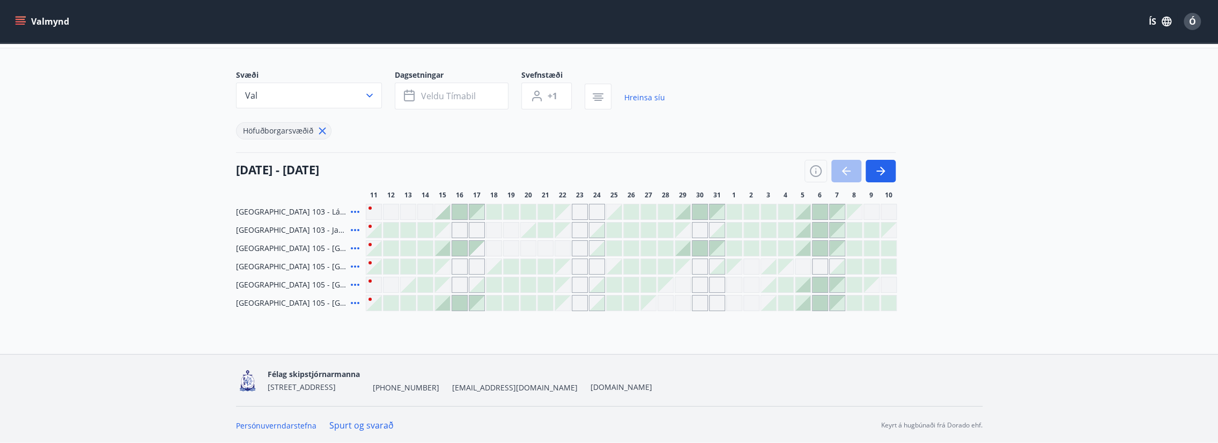
click at [320, 228] on span "[GEOGRAPHIC_DATA] 103 - Jaðarleiti 8" at bounding box center [291, 230] width 110 height 11
drag, startPoint x: 325, startPoint y: 229, endPoint x: 289, endPoint y: 234, distance: 36.7
click at [289, 234] on div "[GEOGRAPHIC_DATA] 103 - Jaðarleiti 8" at bounding box center [298, 230] width 125 height 16
drag, startPoint x: 289, startPoint y: 234, endPoint x: 302, endPoint y: 238, distance: 13.9
click at [302, 238] on div "[GEOGRAPHIC_DATA] 103 - Lágaleiti 3, 308 [GEOGRAPHIC_DATA] 103 - [GEOGRAPHIC_DA…" at bounding box center [609, 257] width 746 height 107
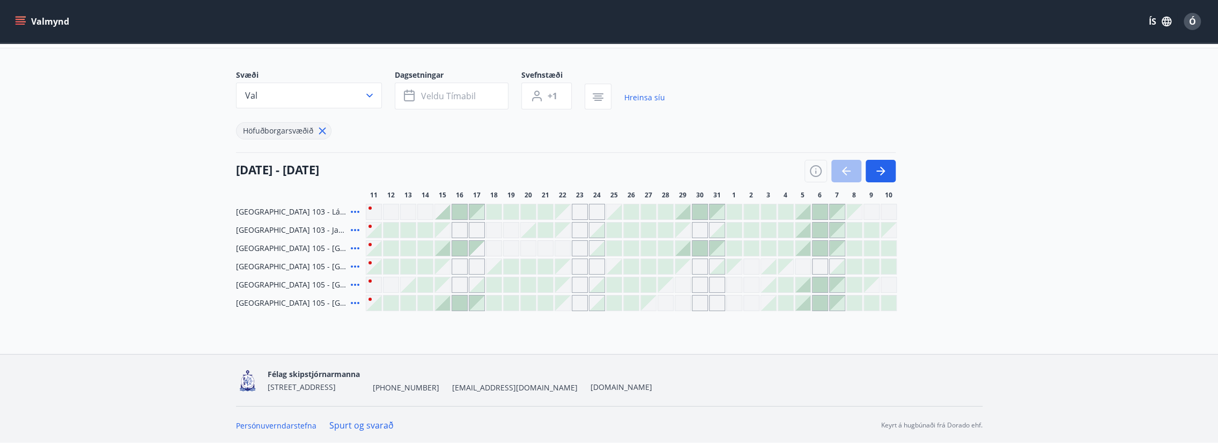
drag, startPoint x: 231, startPoint y: 167, endPoint x: 434, endPoint y: 165, distance: 203.2
click at [434, 165] on div "Svæði Val Dagsetningar Veldu tímabil Svefnstæði +1 Hreinsa síu Höfuðborgarsvæði…" at bounding box center [609, 190] width 772 height 241
drag, startPoint x: 434, startPoint y: 165, endPoint x: 378, endPoint y: 173, distance: 56.4
click at [378, 173] on div "[DATE] - [DATE]" at bounding box center [566, 167] width 660 height 30
click at [377, 171] on div "[DATE] - [DATE]" at bounding box center [566, 167] width 660 height 30
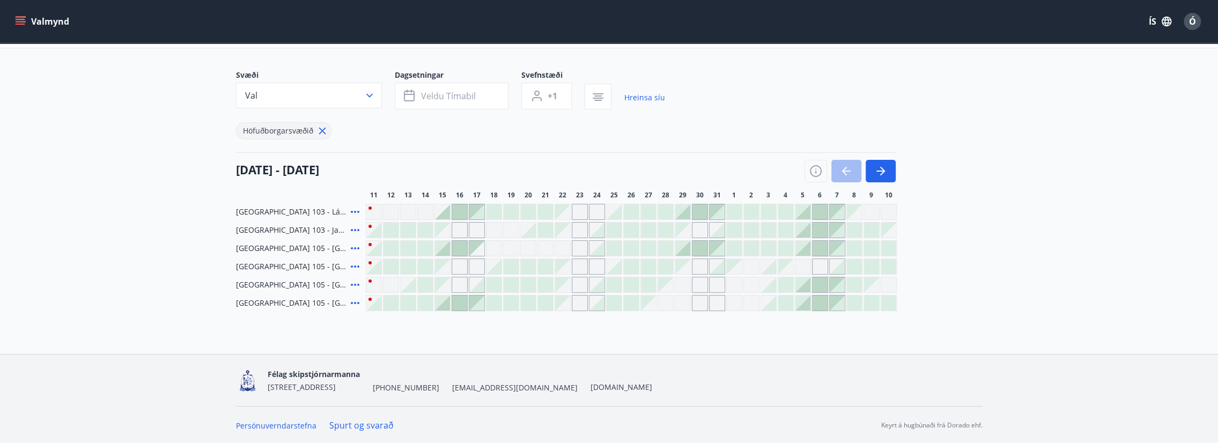
drag, startPoint x: 376, startPoint y: 169, endPoint x: 232, endPoint y: 177, distance: 143.9
click at [232, 177] on div "Svæði Val Dagsetningar Veldu tímabil Svefnstæði +1 Hreinsa síu Höfuðborgarsvæði…" at bounding box center [609, 190] width 772 height 241
drag, startPoint x: 232, startPoint y: 177, endPoint x: 243, endPoint y: 174, distance: 11.2
click at [245, 176] on h4 "[DATE] - [DATE]" at bounding box center [277, 169] width 83 height 16
click at [240, 172] on h4 "[DATE] - [DATE]" at bounding box center [277, 169] width 83 height 16
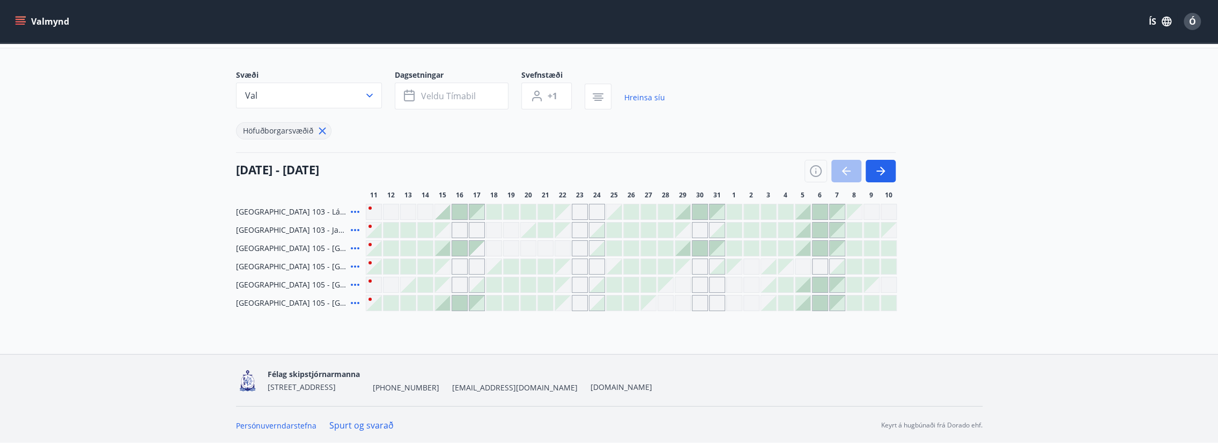
drag, startPoint x: 238, startPoint y: 170, endPoint x: 396, endPoint y: 168, distance: 157.6
click at [396, 168] on div "[DATE] - [DATE]" at bounding box center [566, 167] width 660 height 30
click at [354, 211] on icon at bounding box center [355, 212] width 9 height 2
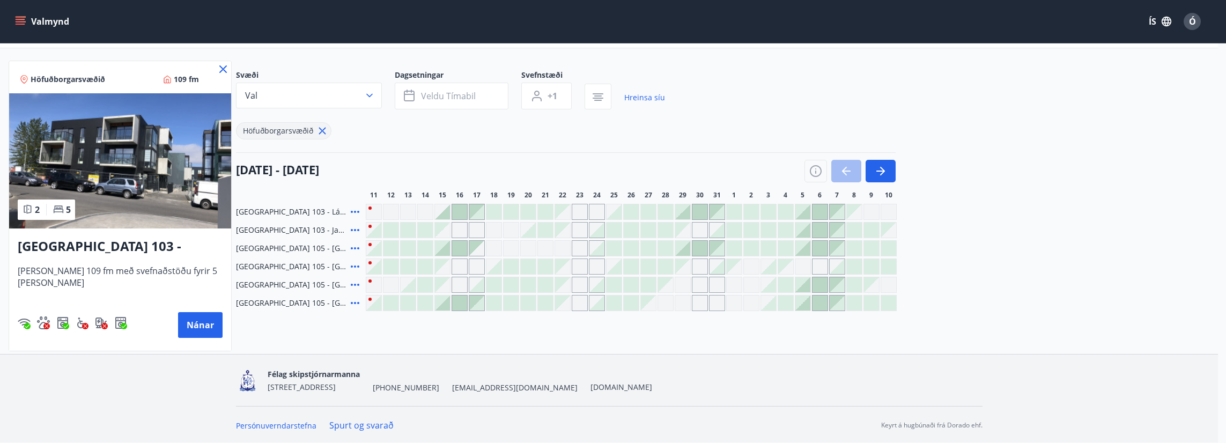
click at [354, 227] on div at bounding box center [613, 221] width 1226 height 443
click at [355, 230] on icon at bounding box center [355, 230] width 13 height 13
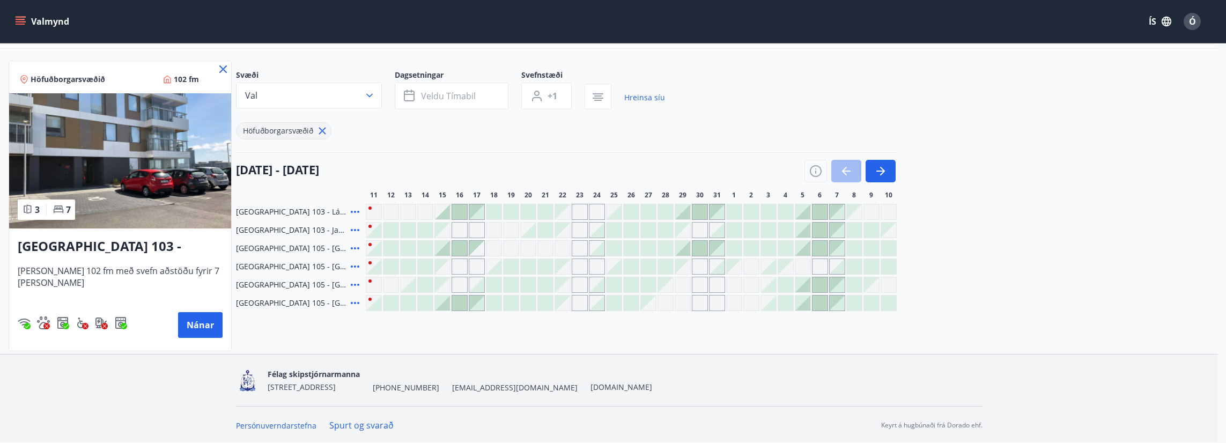
click at [416, 168] on div at bounding box center [613, 221] width 1226 height 443
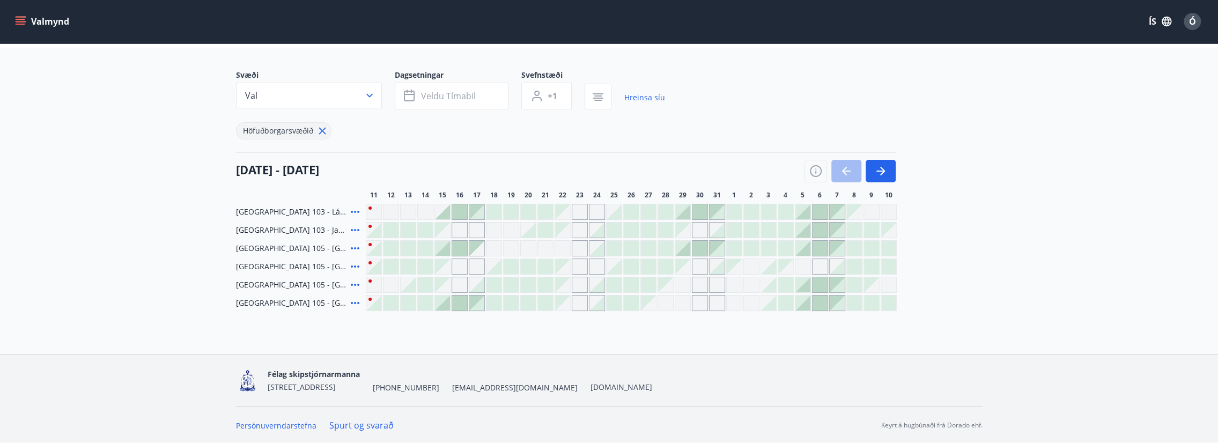
click at [203, 129] on main "Bókunardagatal Svæði Val Dagsetningar Veldu tímabil Svefnstæði +1 Hreinsa síu H…" at bounding box center [609, 149] width 1218 height 323
click at [887, 173] on button "button" at bounding box center [880, 171] width 30 height 23
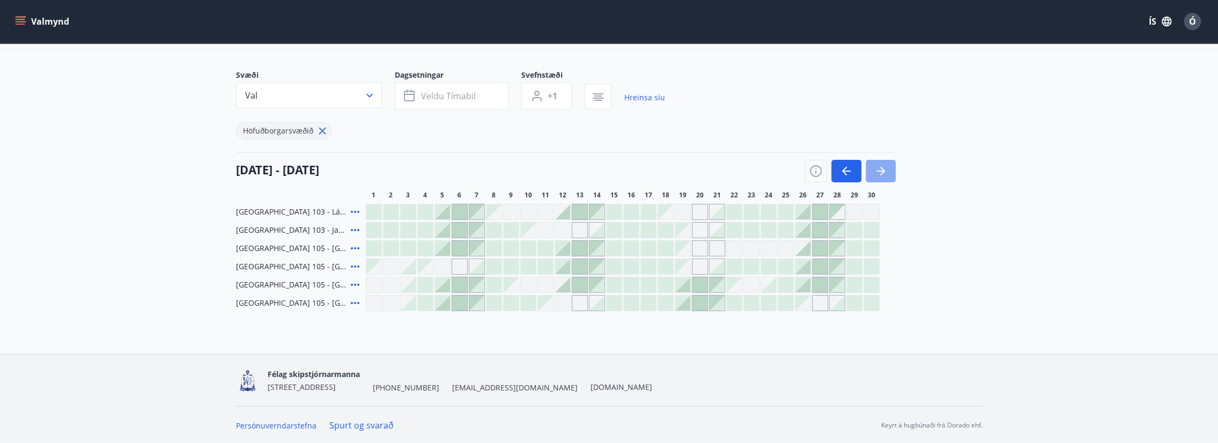
click at [887, 173] on button "button" at bounding box center [880, 171] width 30 height 23
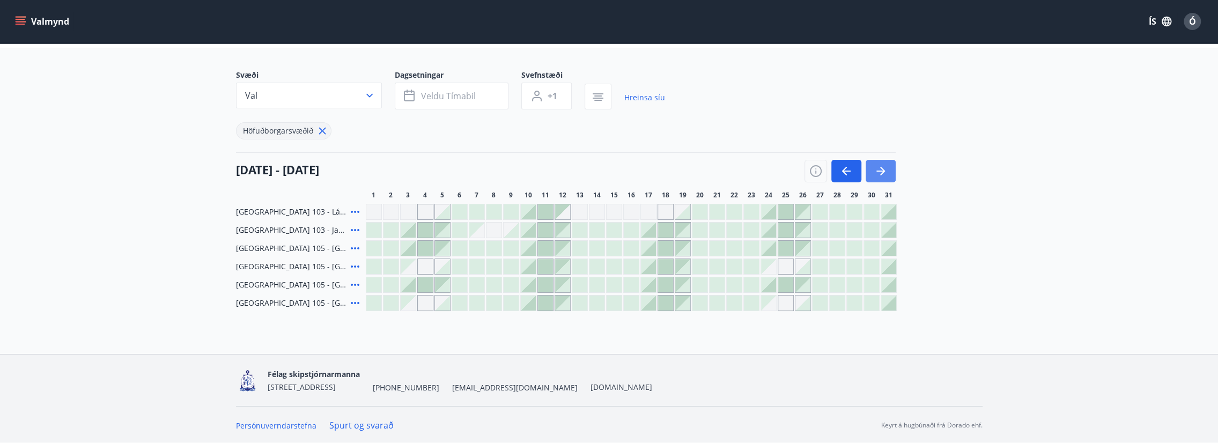
click at [887, 173] on button "button" at bounding box center [880, 171] width 30 height 23
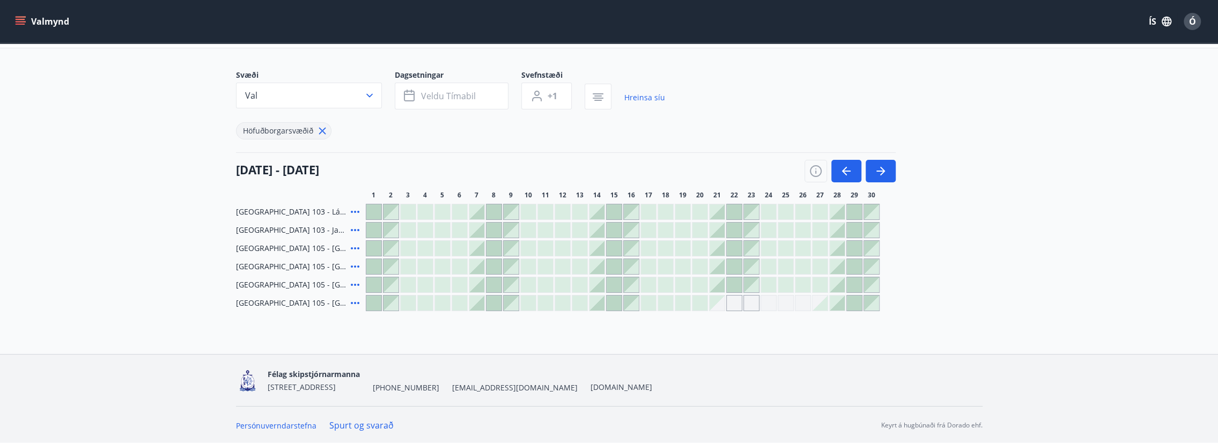
drag, startPoint x: 235, startPoint y: 169, endPoint x: 424, endPoint y: 171, distance: 188.7
click at [424, 171] on div "Svæði Val Dagsetningar Veldu tímabil Svefnstæði +1 Hreinsa síu Höfuðborgarsvæði…" at bounding box center [609, 190] width 772 height 241
drag, startPoint x: 424, startPoint y: 171, endPoint x: 699, endPoint y: 171, distance: 275.1
click at [482, 169] on div "[DATE] - [DATE]" at bounding box center [566, 167] width 660 height 30
click at [844, 167] on icon "button" at bounding box center [846, 171] width 13 height 13
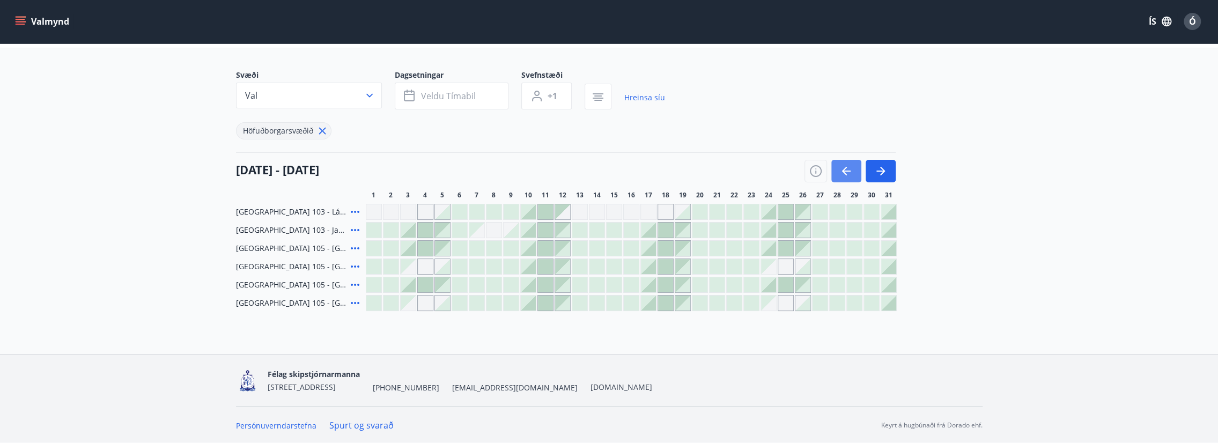
click at [850, 173] on icon "button" at bounding box center [846, 171] width 13 height 13
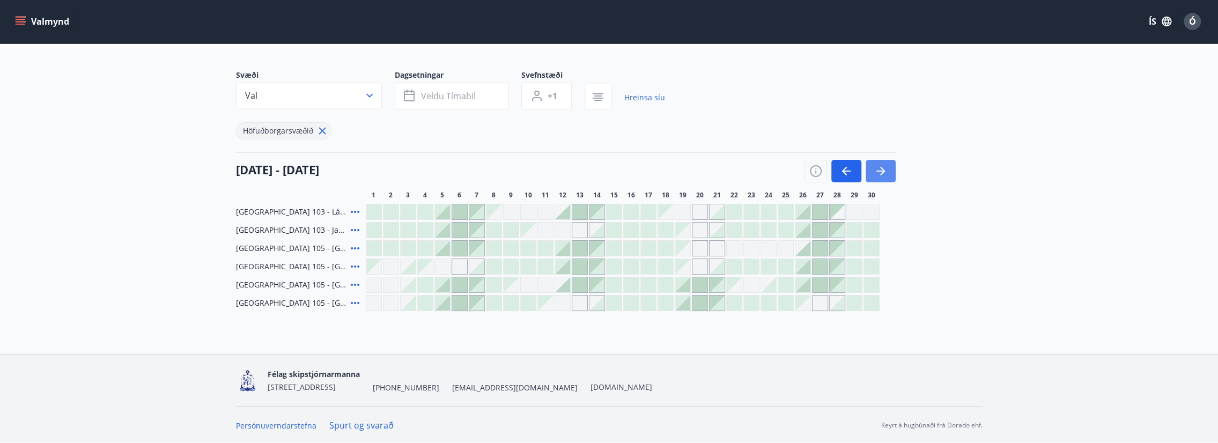
click at [874, 171] on icon "button" at bounding box center [880, 171] width 13 height 13
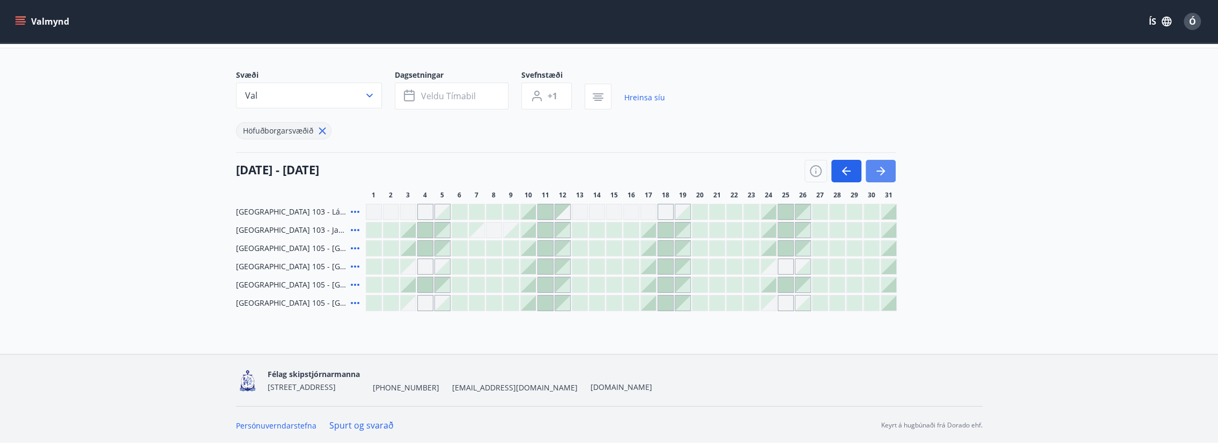
click at [874, 172] on icon "button" at bounding box center [880, 171] width 13 height 13
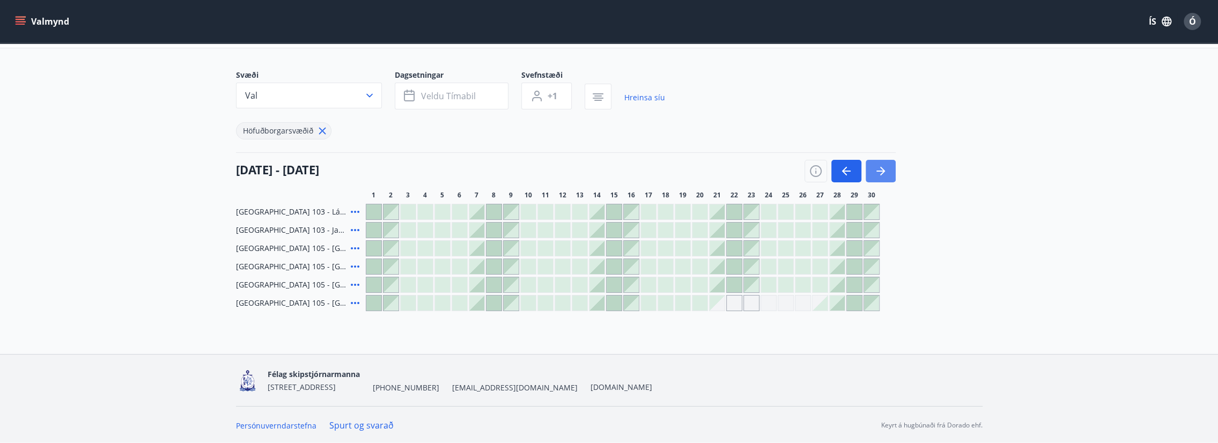
drag, startPoint x: 858, startPoint y: 180, endPoint x: 880, endPoint y: 172, distance: 23.6
click at [858, 180] on button "button" at bounding box center [846, 171] width 30 height 23
click at [880, 172] on icon "button" at bounding box center [880, 171] width 13 height 13
click at [884, 171] on icon "button" at bounding box center [880, 171] width 13 height 13
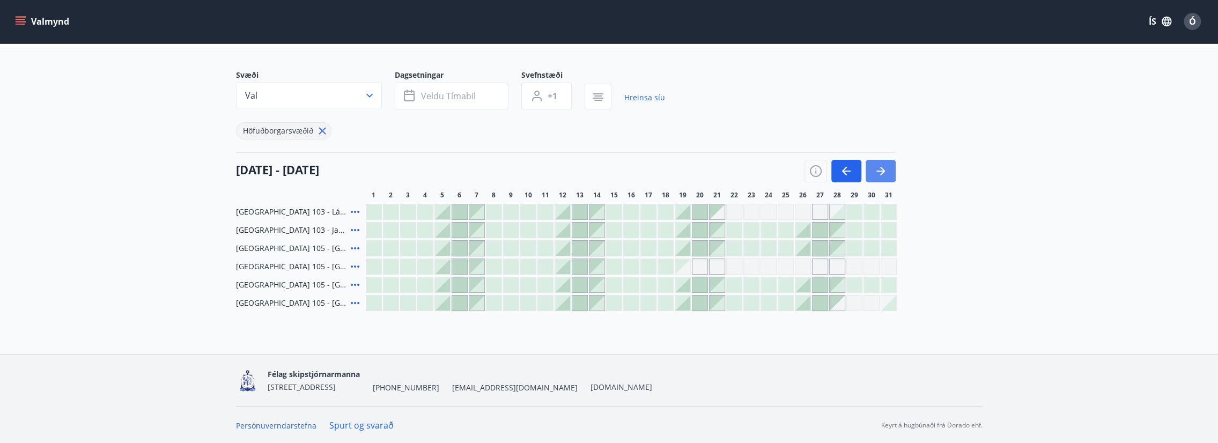
click at [884, 171] on icon "button" at bounding box center [880, 171] width 13 height 13
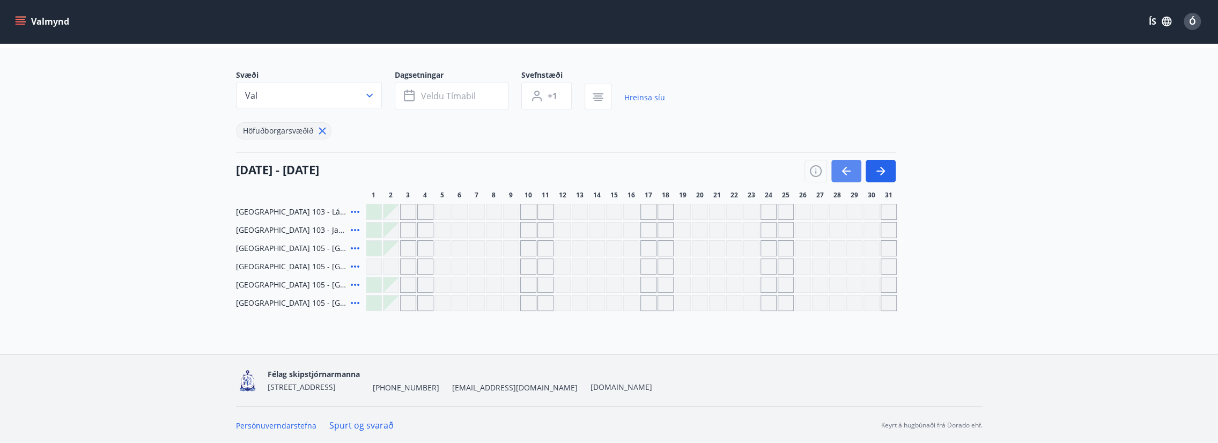
click at [842, 170] on icon "button" at bounding box center [844, 171] width 5 height 9
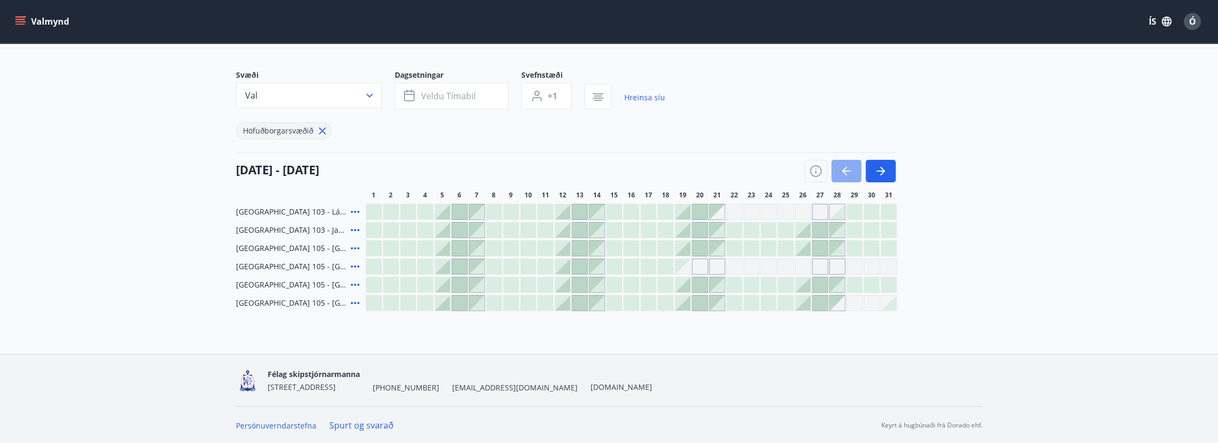
click at [848, 172] on icon "button" at bounding box center [846, 171] width 13 height 13
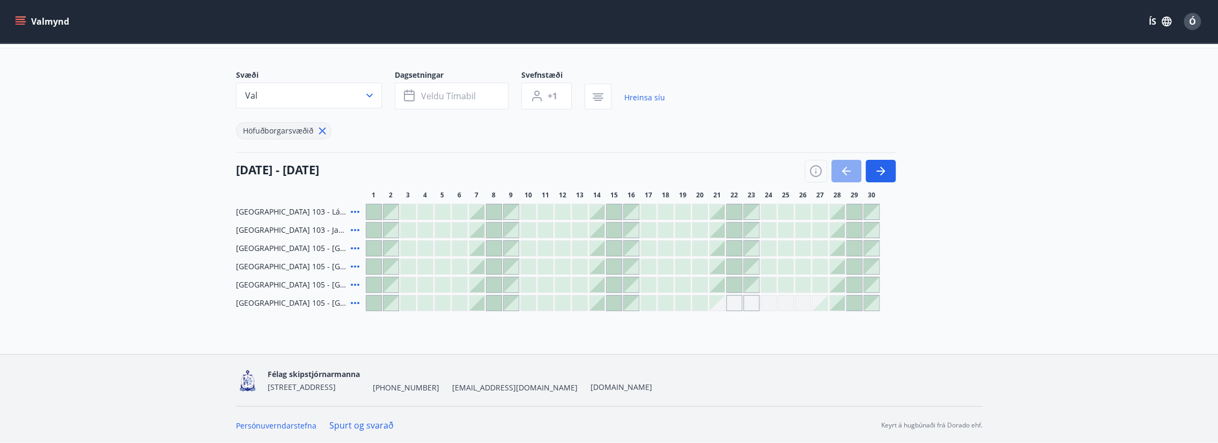
click at [848, 172] on icon "button" at bounding box center [846, 171] width 13 height 13
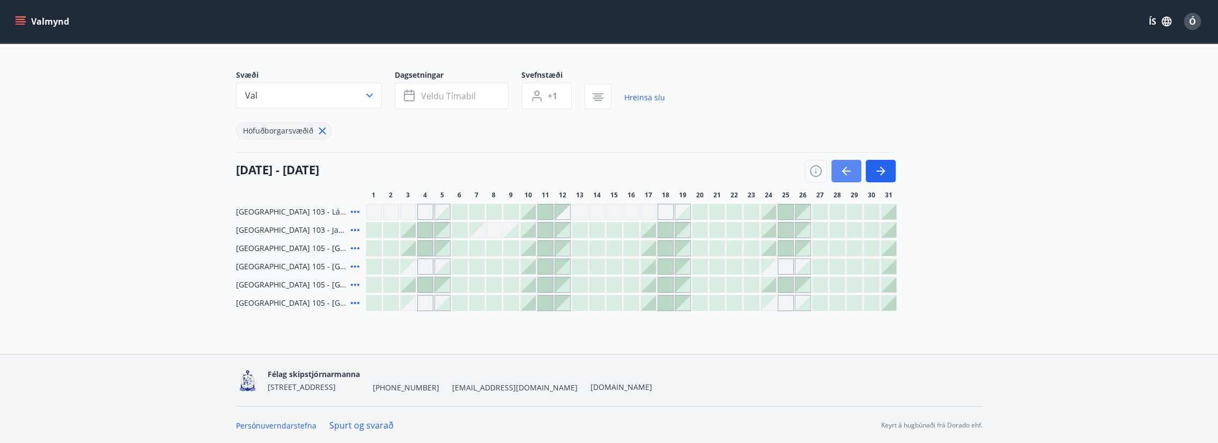
click at [848, 172] on icon "button" at bounding box center [846, 171] width 13 height 13
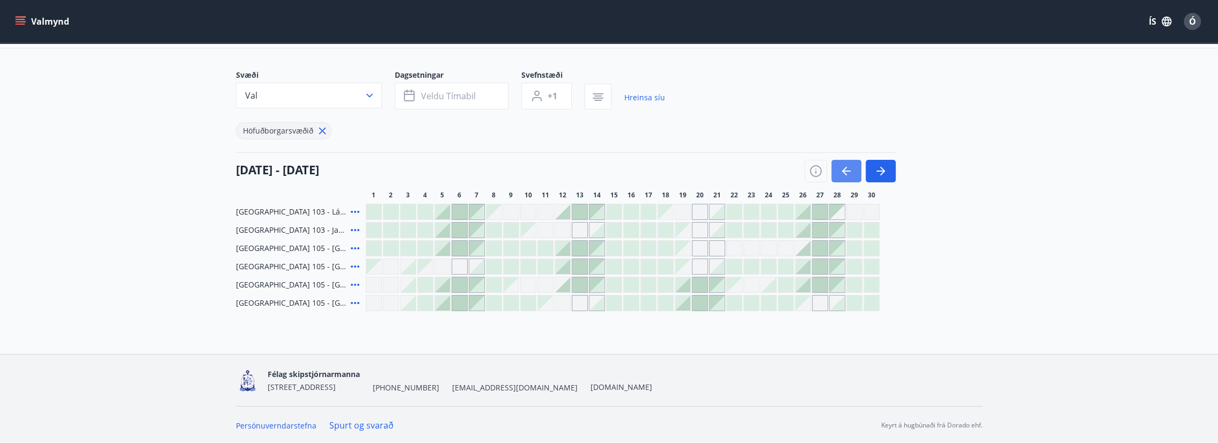
click at [848, 172] on icon "button" at bounding box center [846, 171] width 13 height 13
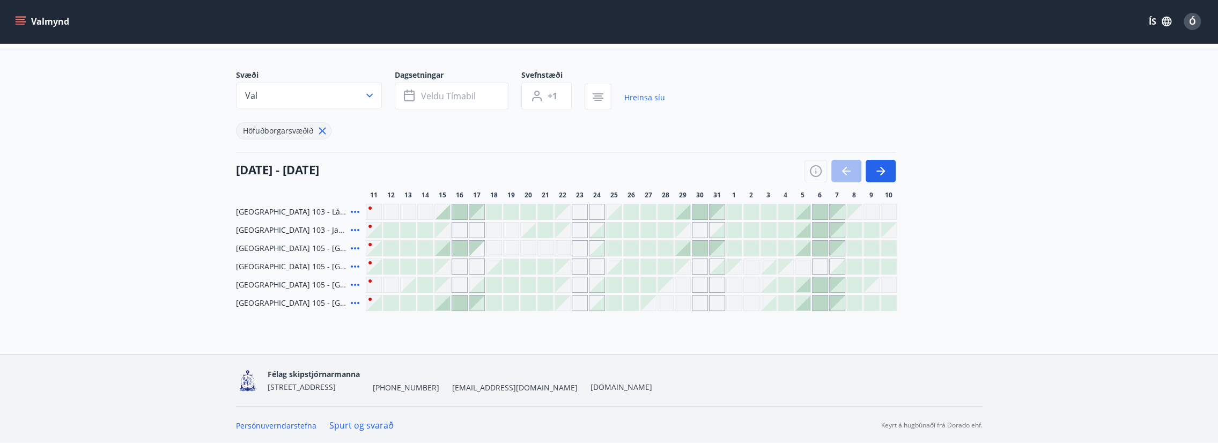
click at [479, 307] on div at bounding box center [476, 302] width 15 height 15
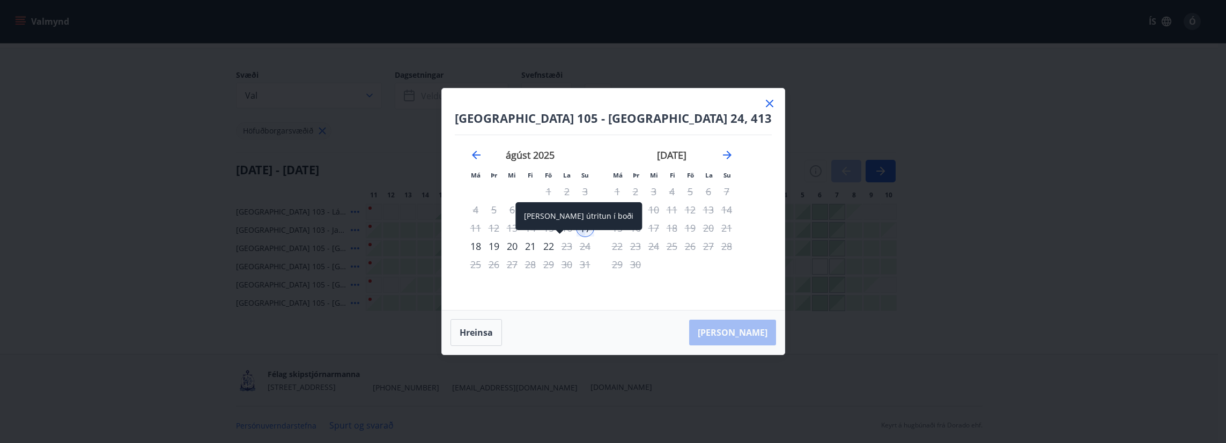
click at [558, 247] on div "22" at bounding box center [548, 246] width 18 height 18
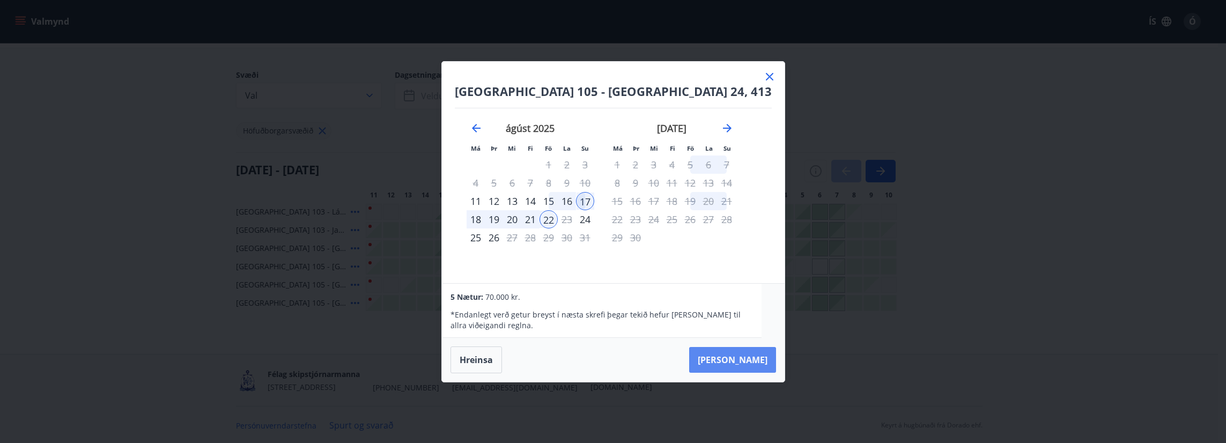
click at [739, 362] on button "[PERSON_NAME]" at bounding box center [732, 360] width 87 height 26
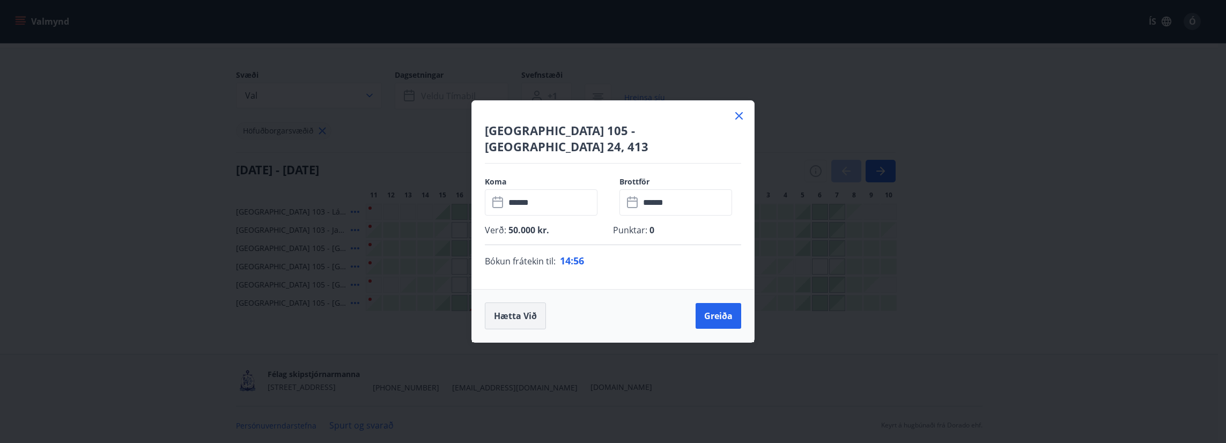
click at [510, 310] on button "Hætta við" at bounding box center [515, 315] width 61 height 27
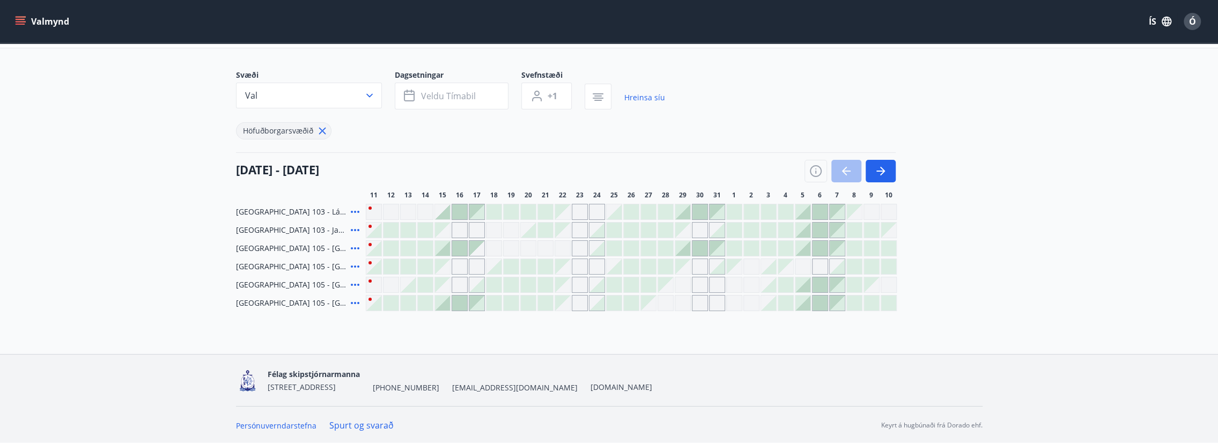
click at [446, 214] on div at bounding box center [442, 211] width 15 height 15
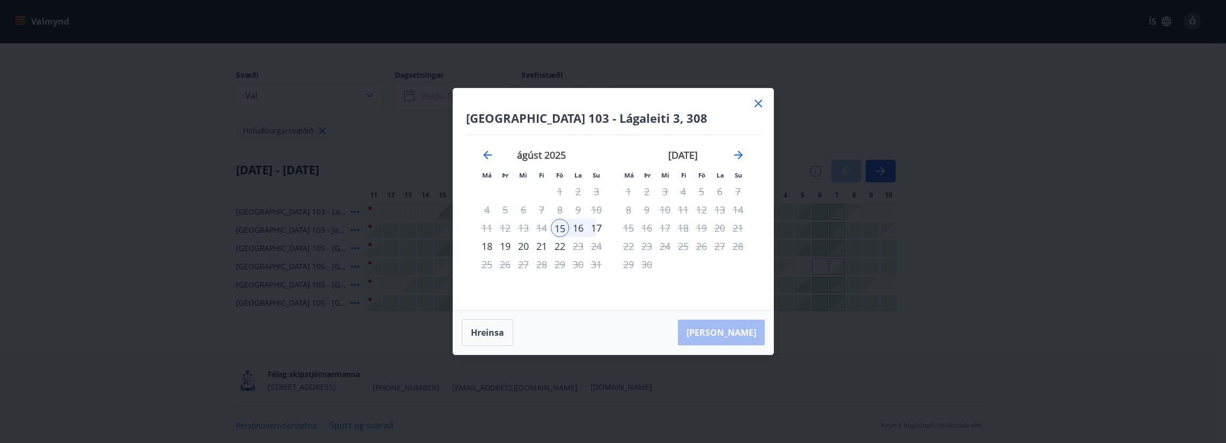
click at [597, 229] on div "17" at bounding box center [596, 228] width 18 height 18
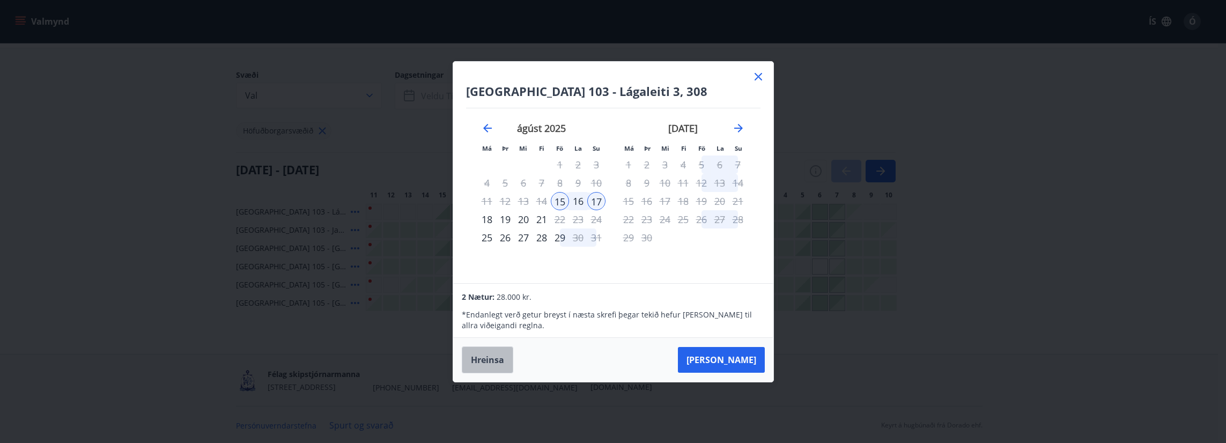
click at [500, 361] on button "Hreinsa" at bounding box center [487, 359] width 51 height 27
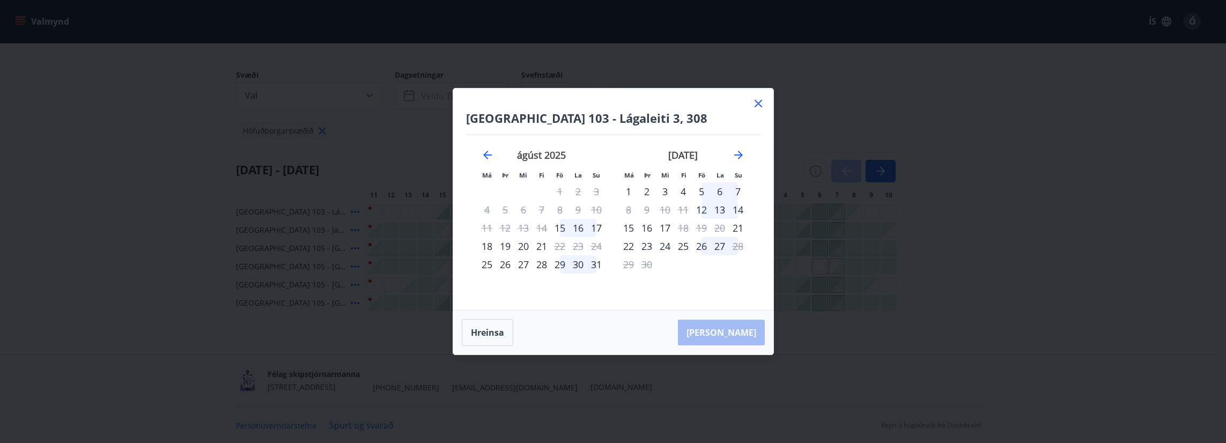
click at [755, 109] on icon at bounding box center [758, 103] width 13 height 13
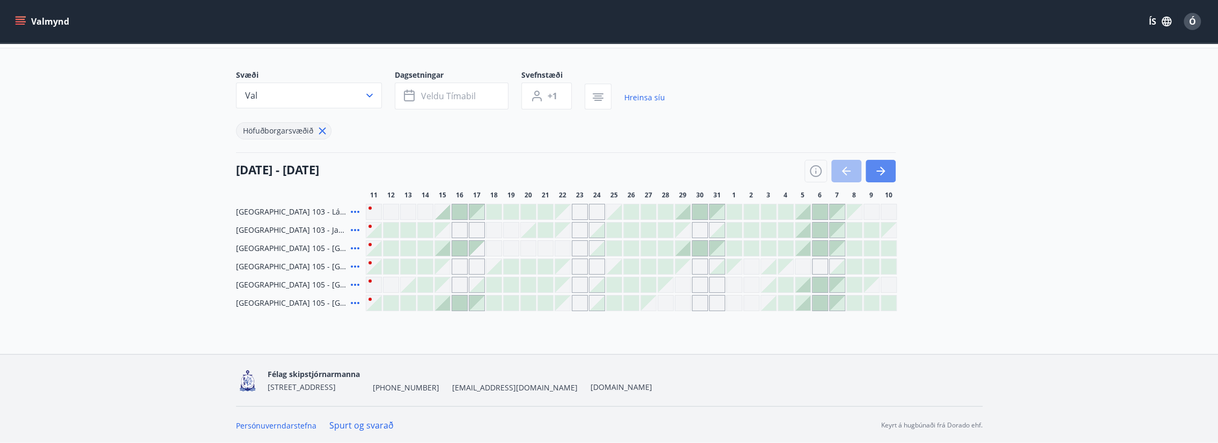
click at [884, 171] on icon "button" at bounding box center [882, 171] width 5 height 9
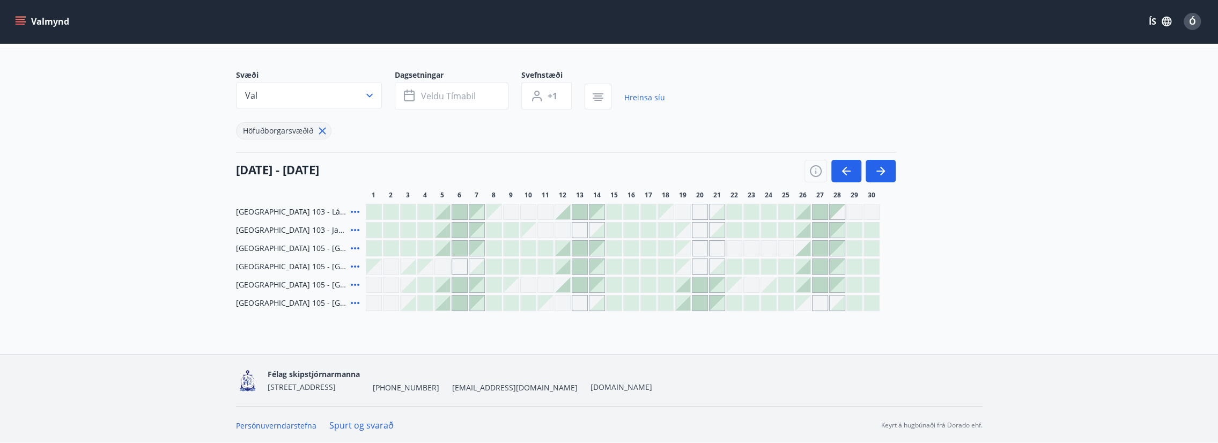
click at [357, 247] on icon at bounding box center [355, 248] width 9 height 2
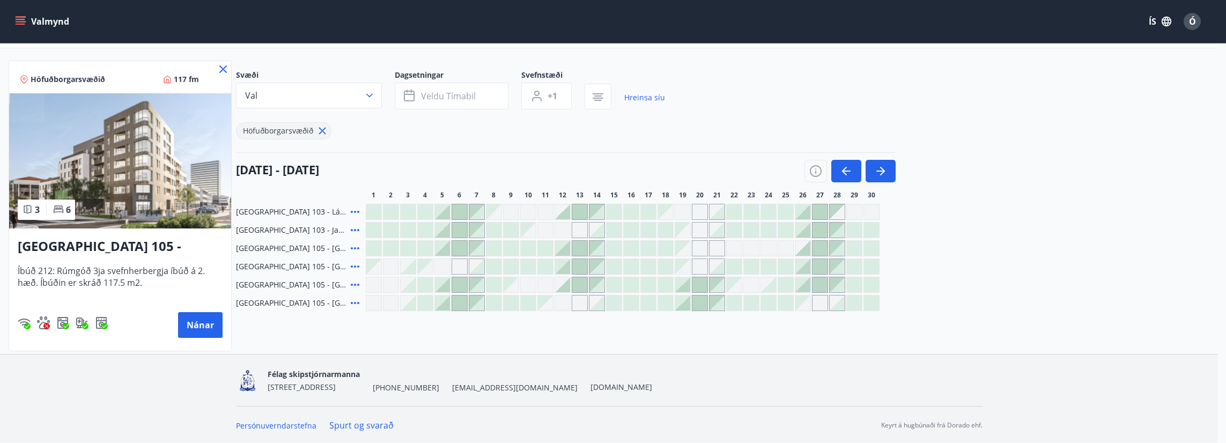
click at [354, 266] on div at bounding box center [613, 221] width 1226 height 443
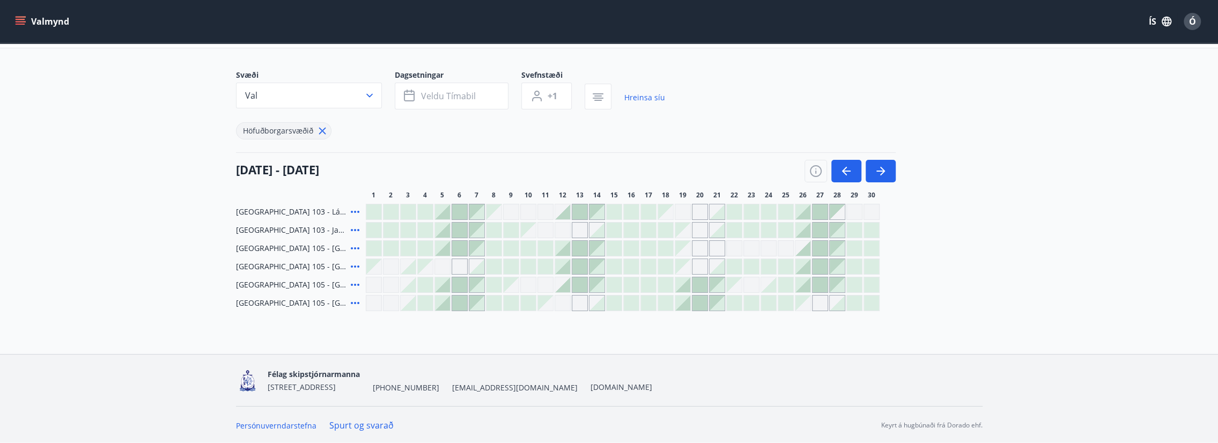
click at [357, 267] on icon at bounding box center [355, 266] width 13 height 13
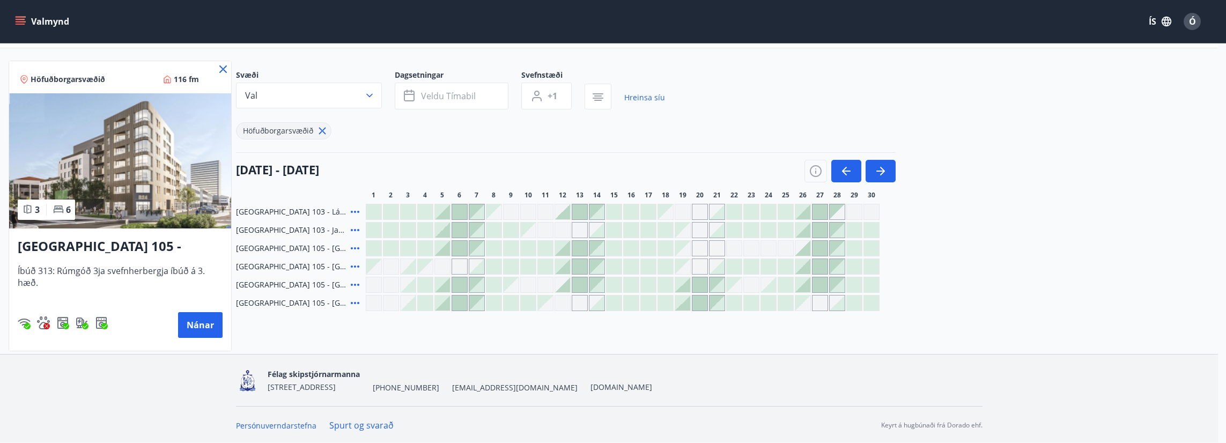
click at [227, 70] on icon at bounding box center [223, 69] width 13 height 13
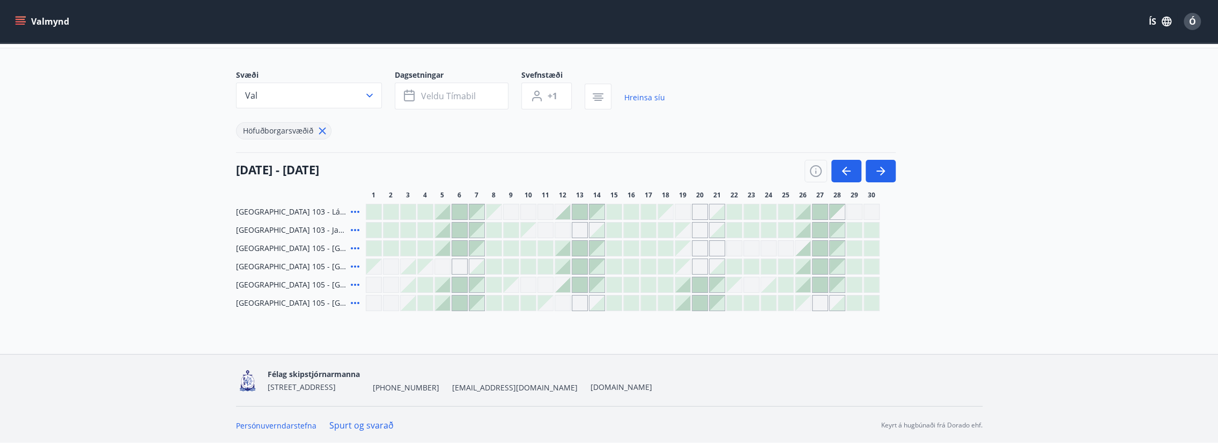
click at [353, 283] on icon at bounding box center [355, 284] width 13 height 13
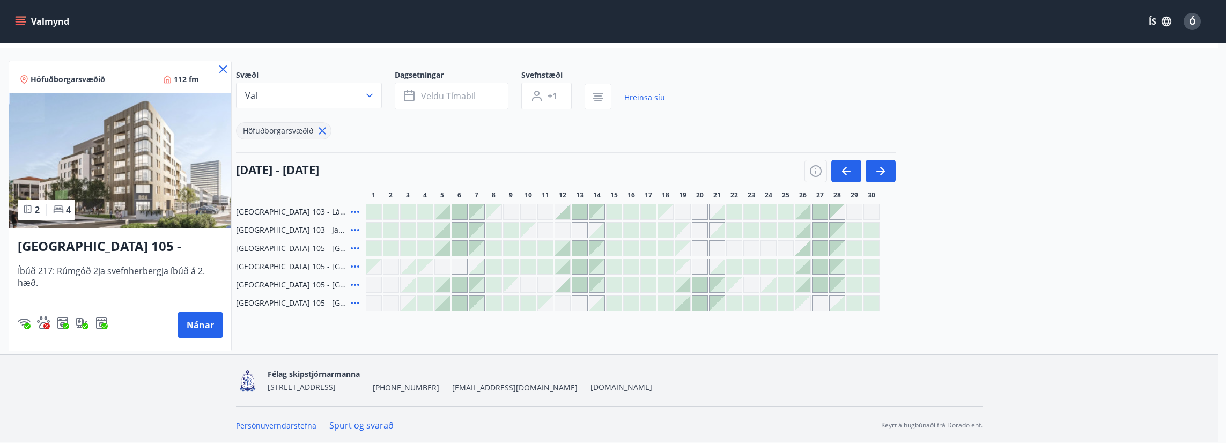
click at [224, 70] on icon at bounding box center [223, 69] width 8 height 8
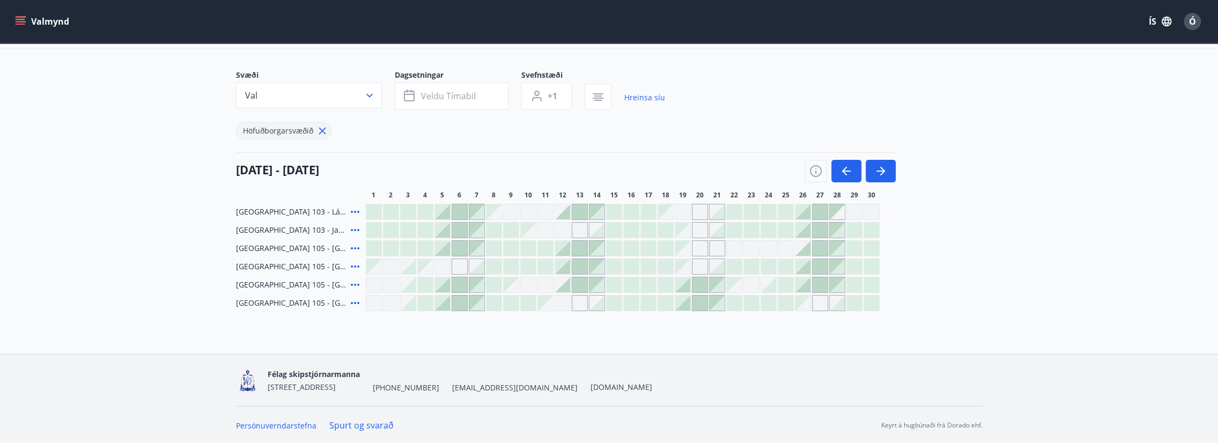
click at [353, 301] on icon at bounding box center [355, 303] width 13 height 13
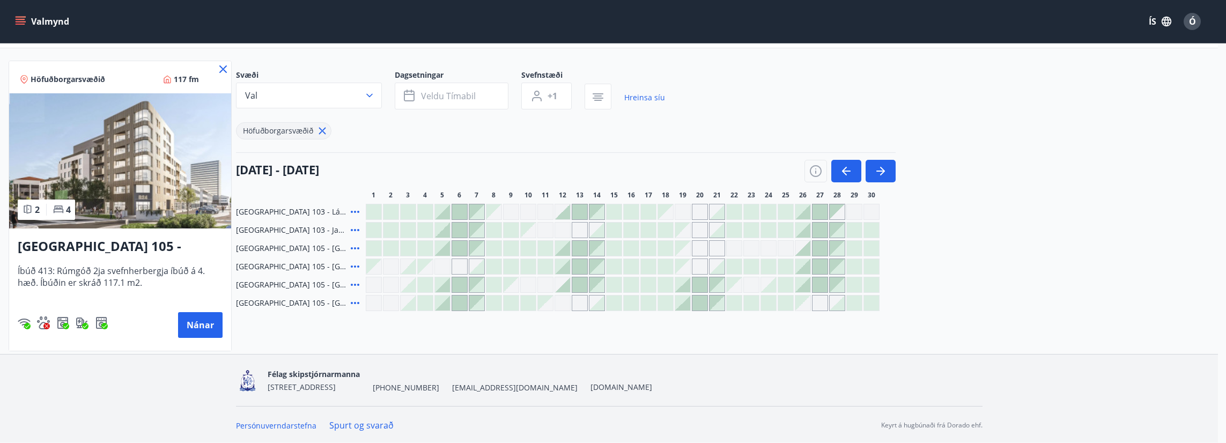
click at [222, 70] on icon at bounding box center [223, 69] width 8 height 8
